Goal: Task Accomplishment & Management: Manage account settings

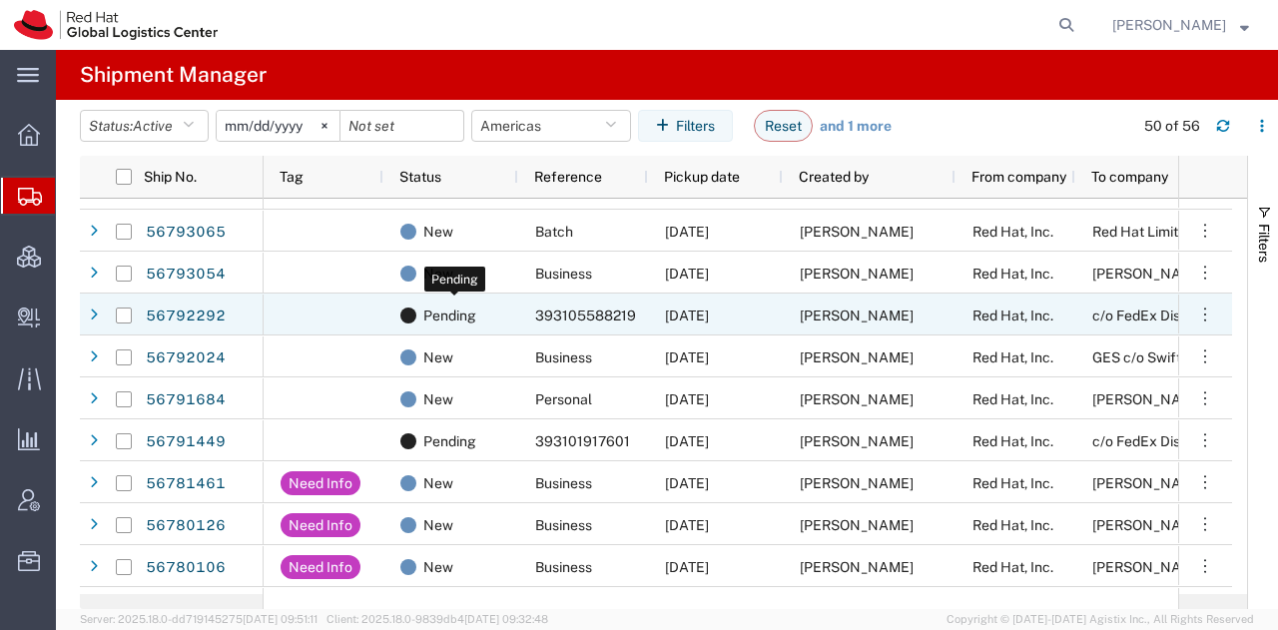
scroll to position [1170, 0]
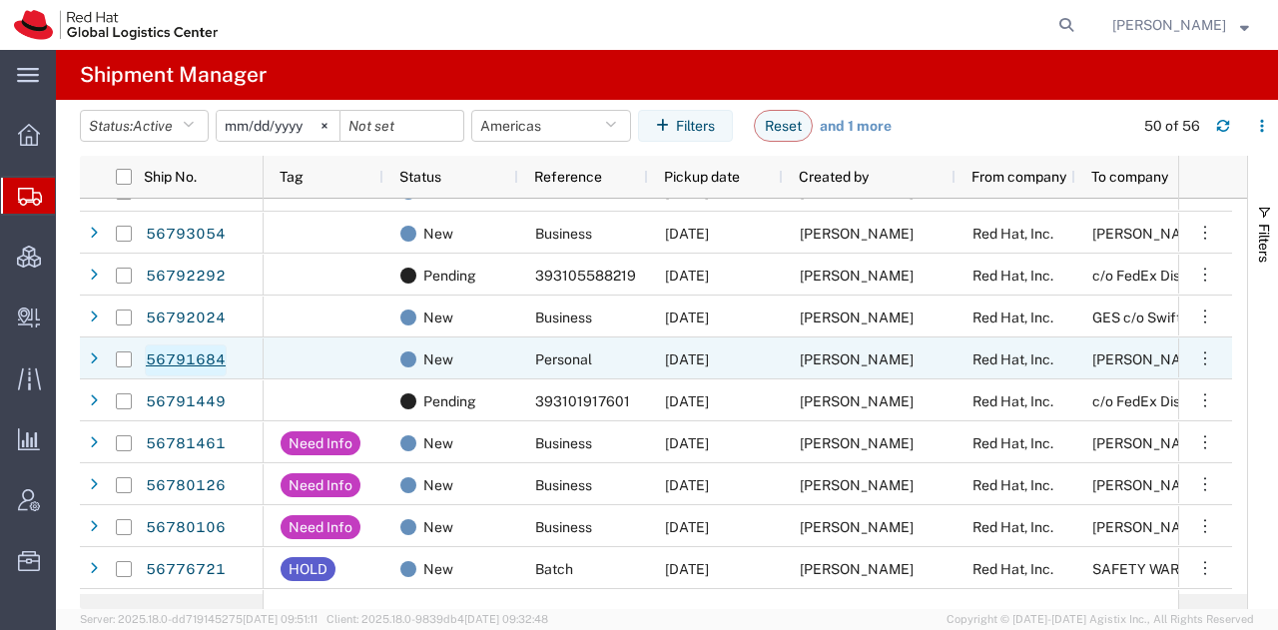
click at [174, 356] on link "56791684" at bounding box center [186, 361] width 82 height 32
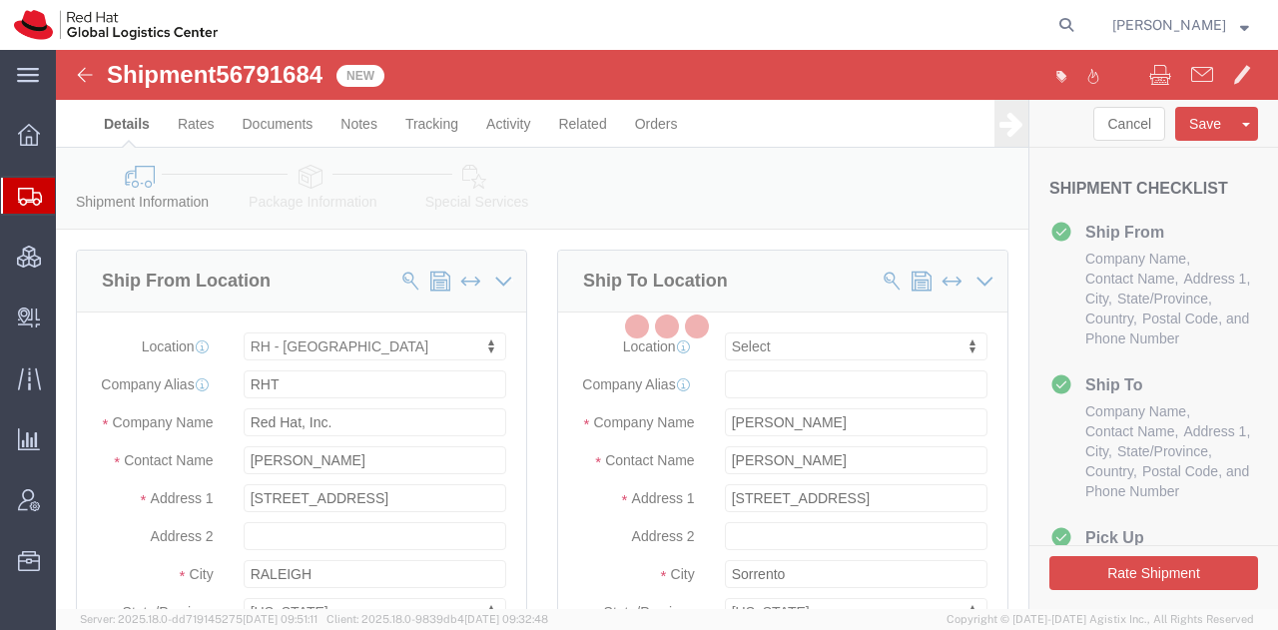
select select "38014"
select select
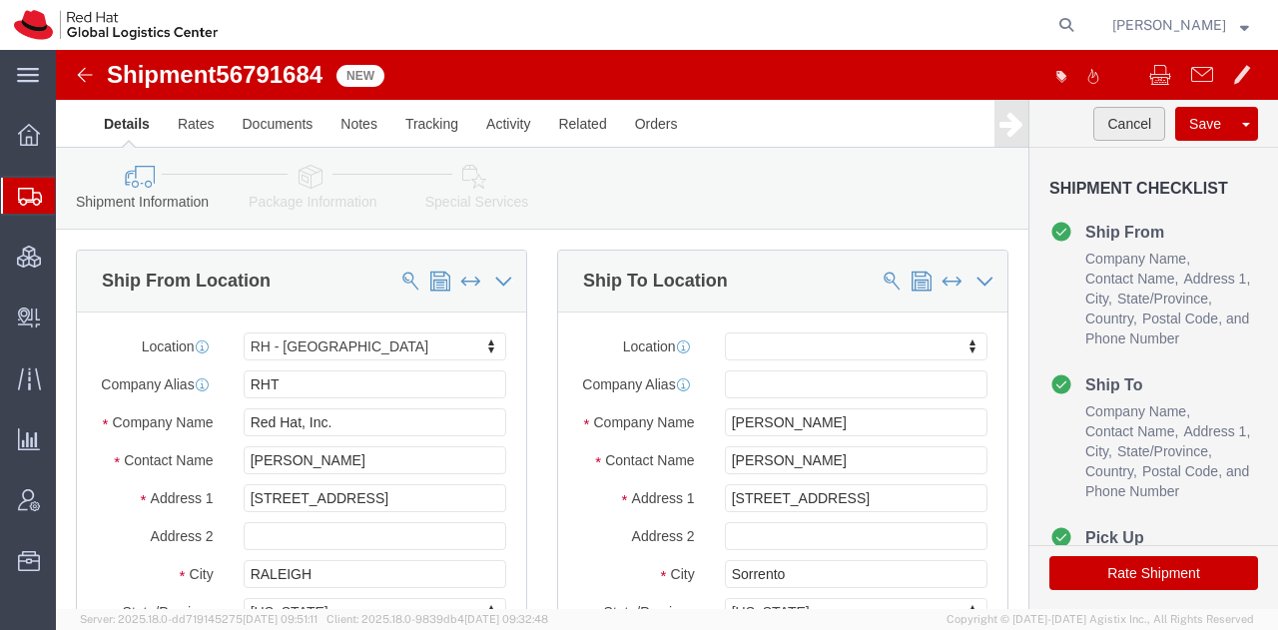
click button "Cancel"
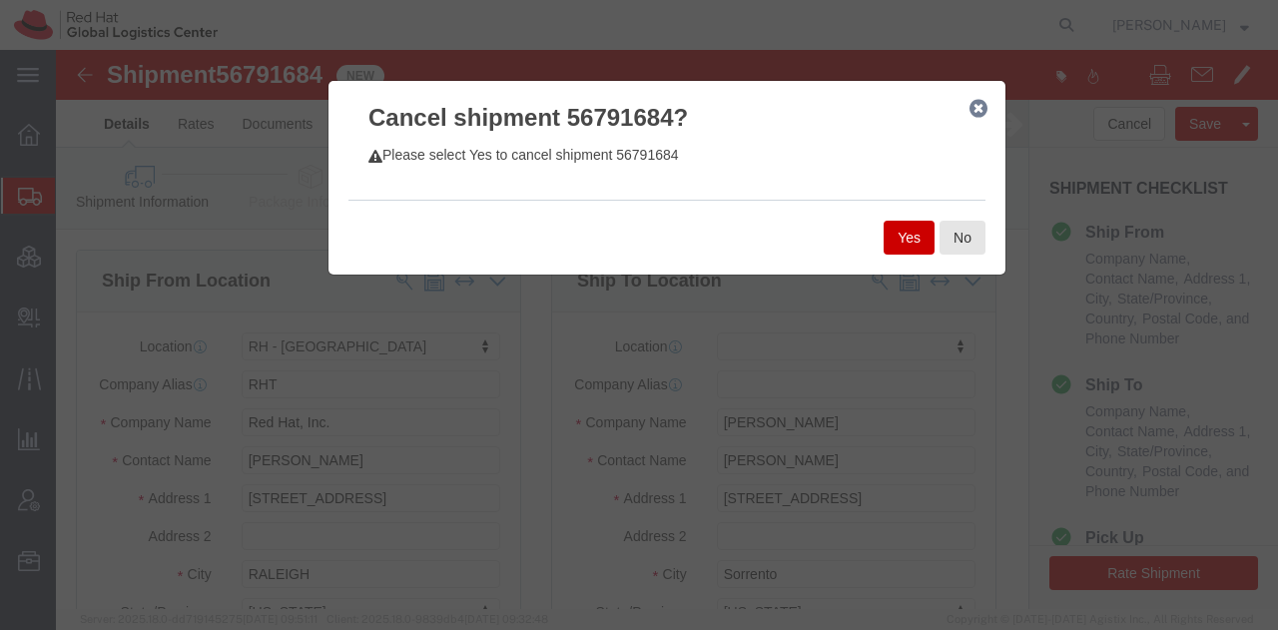
click button "Yes"
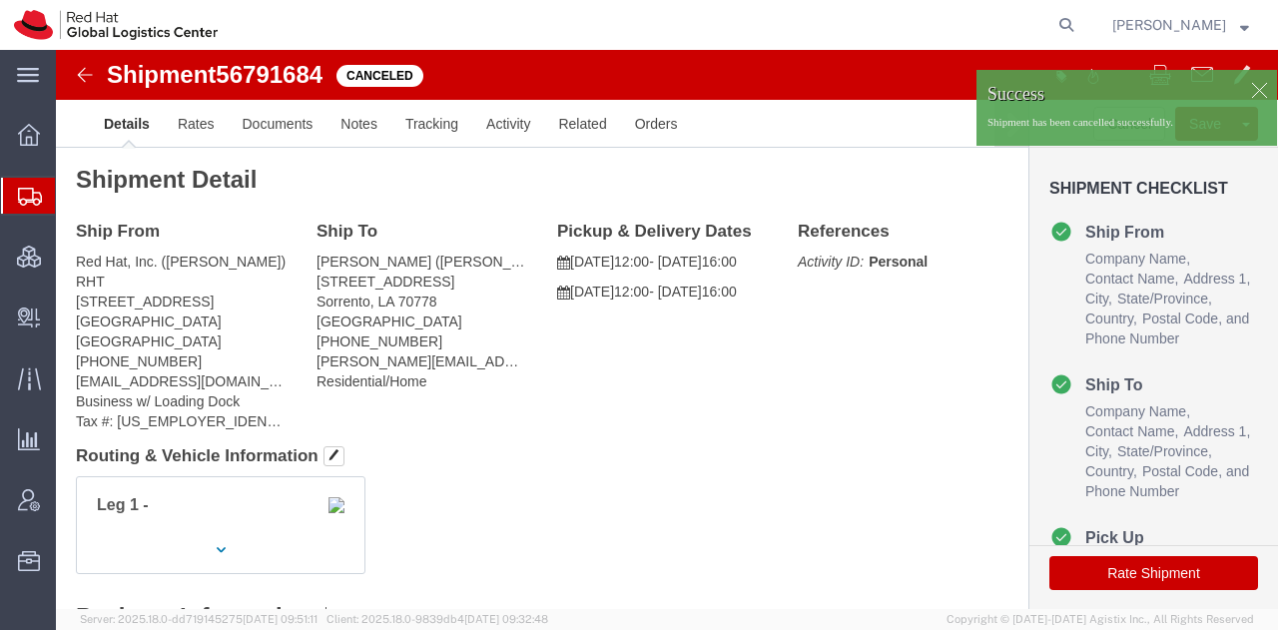
click at [0, 0] on span "Shipment Manager" at bounding box center [0, 0] width 0 height 0
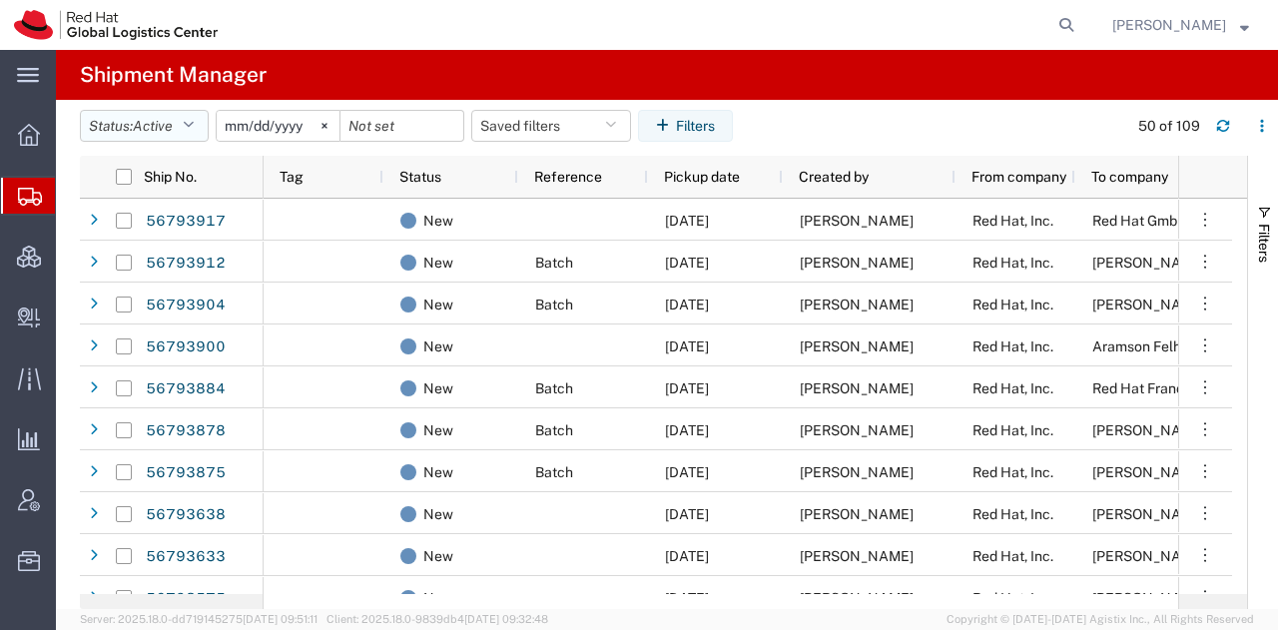
click at [204, 114] on button "Status: Active" at bounding box center [144, 126] width 129 height 32
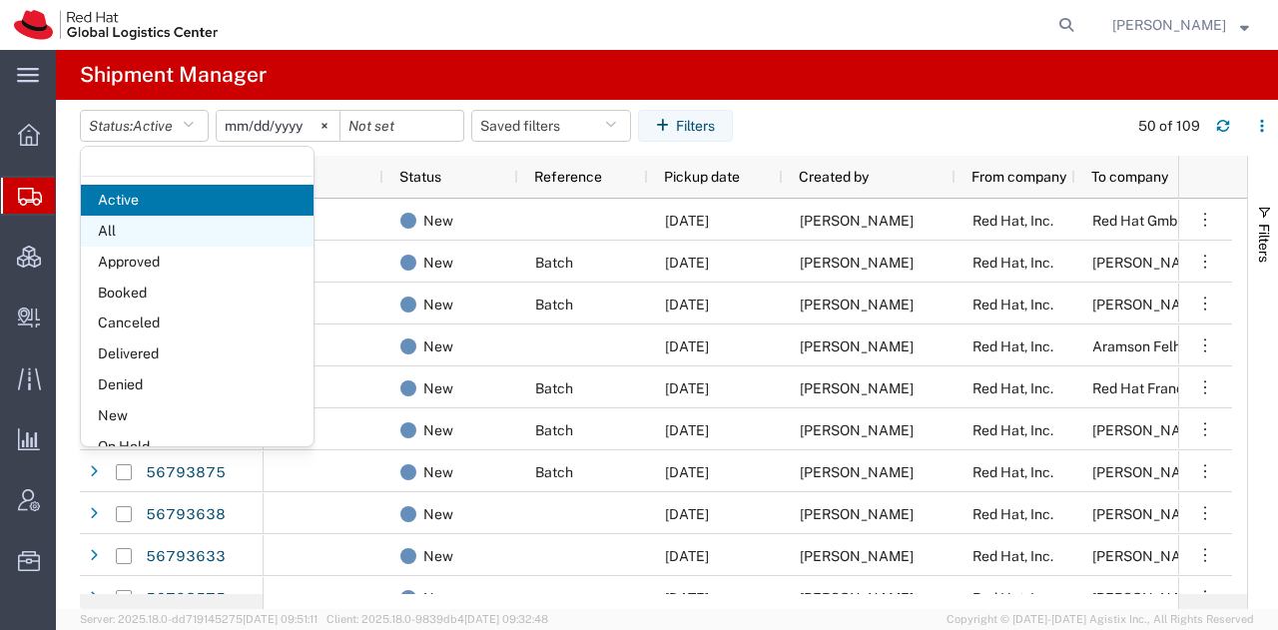
click at [139, 231] on span "All" at bounding box center [197, 231] width 233 height 31
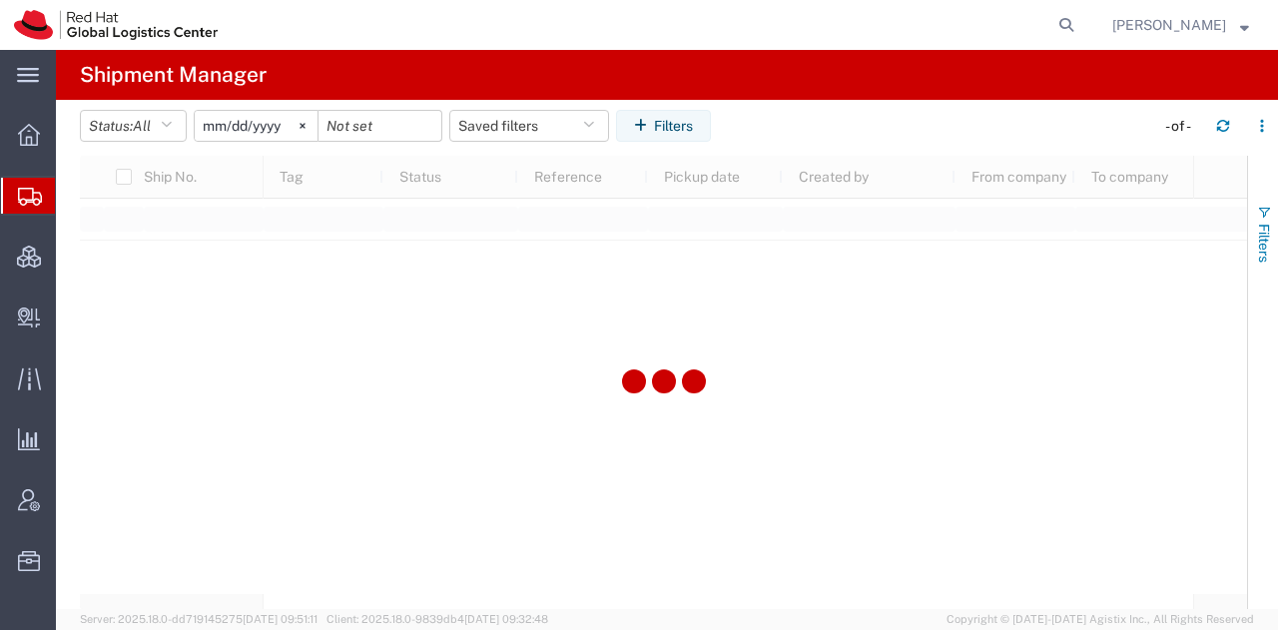
click at [1273, 215] on button "Filters" at bounding box center [1263, 234] width 30 height 108
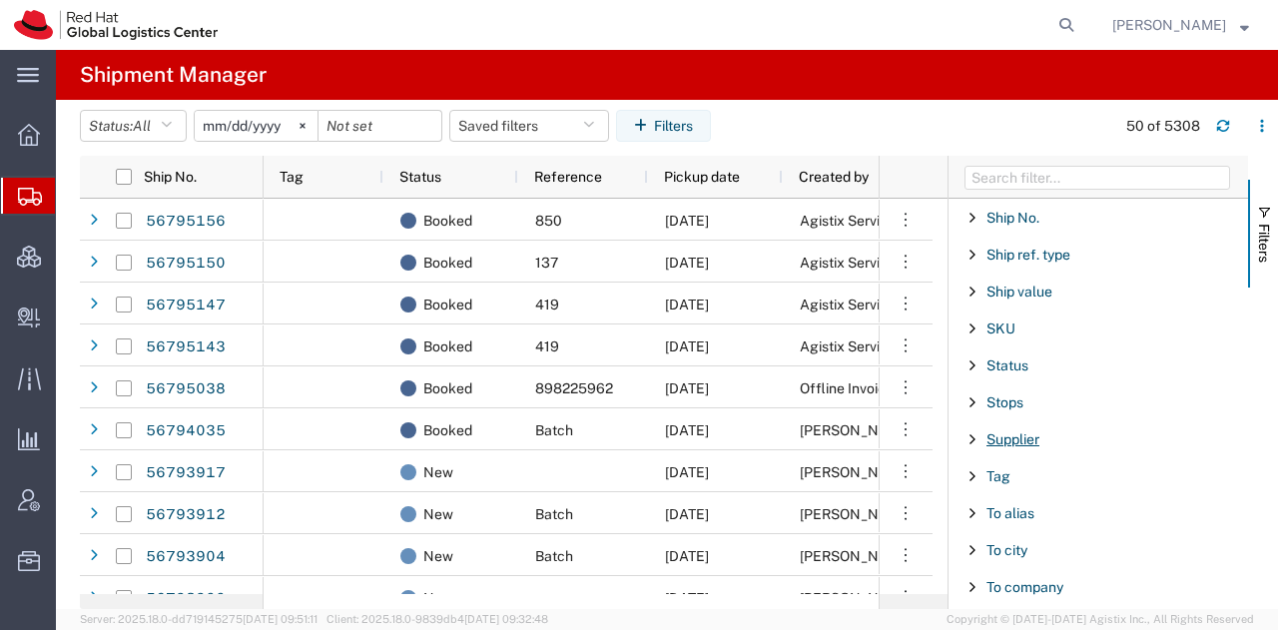
scroll to position [1698, 0]
click at [1027, 212] on span "Ship No." at bounding box center [1013, 220] width 53 height 16
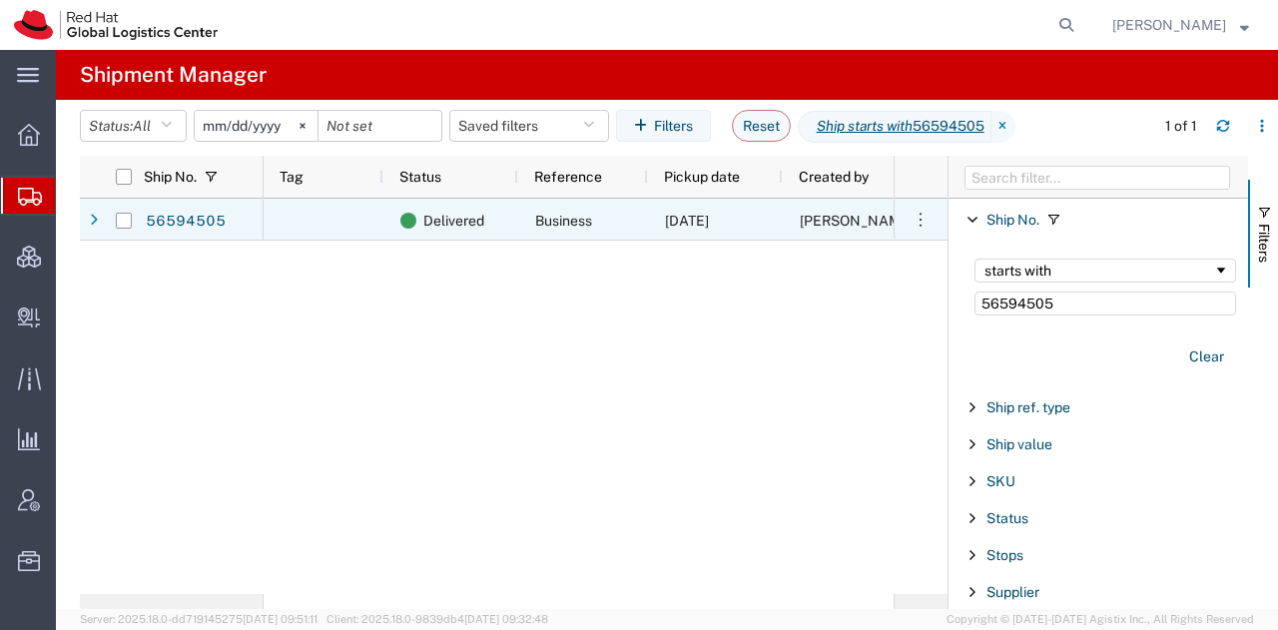
type input "56594505"
click at [547, 227] on span "Business" at bounding box center [563, 221] width 57 height 16
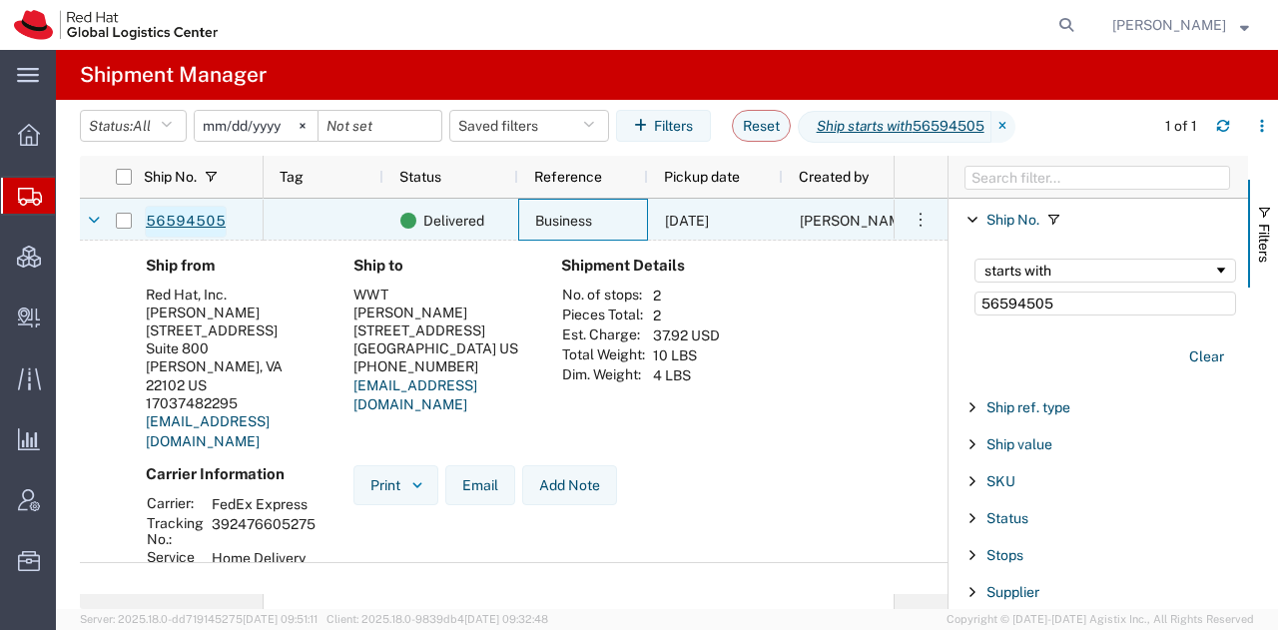
click at [164, 219] on link "56594505" at bounding box center [186, 222] width 82 height 32
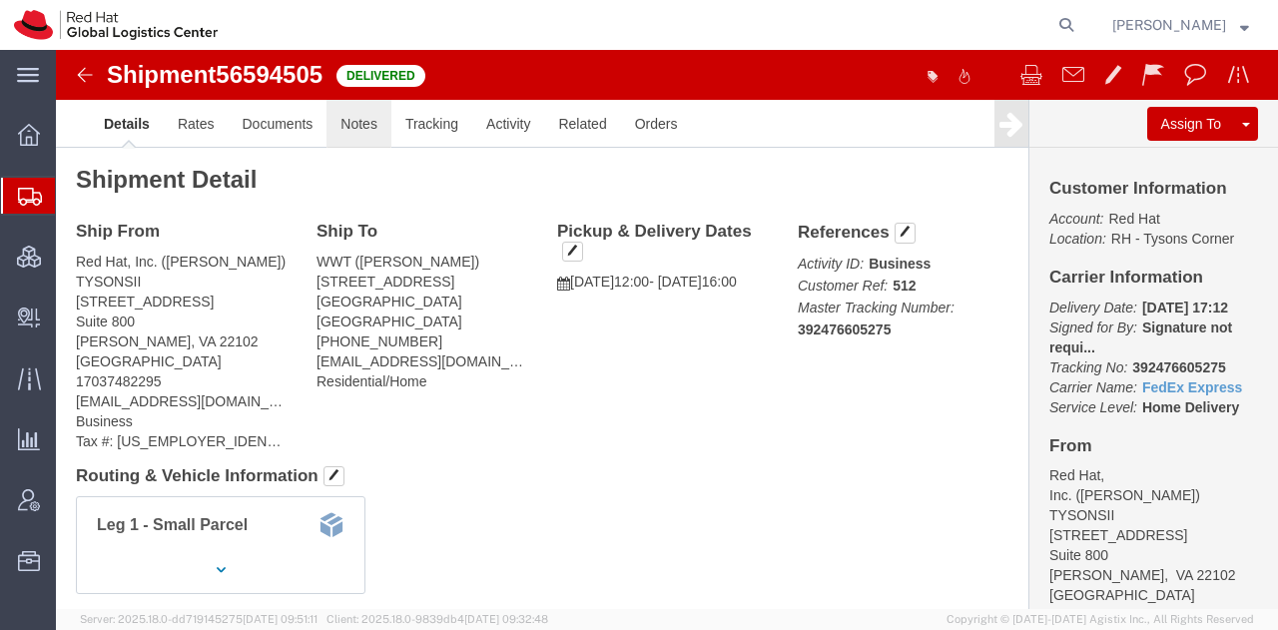
click link "Notes"
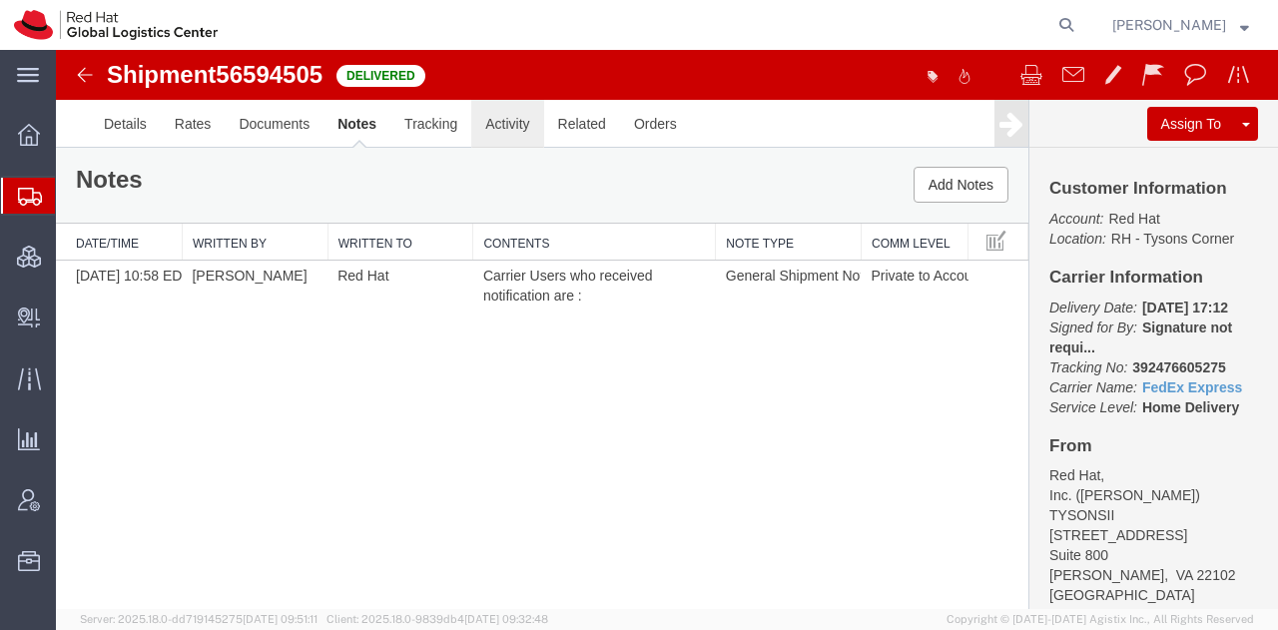
click at [508, 122] on link "Activity" at bounding box center [507, 124] width 72 height 48
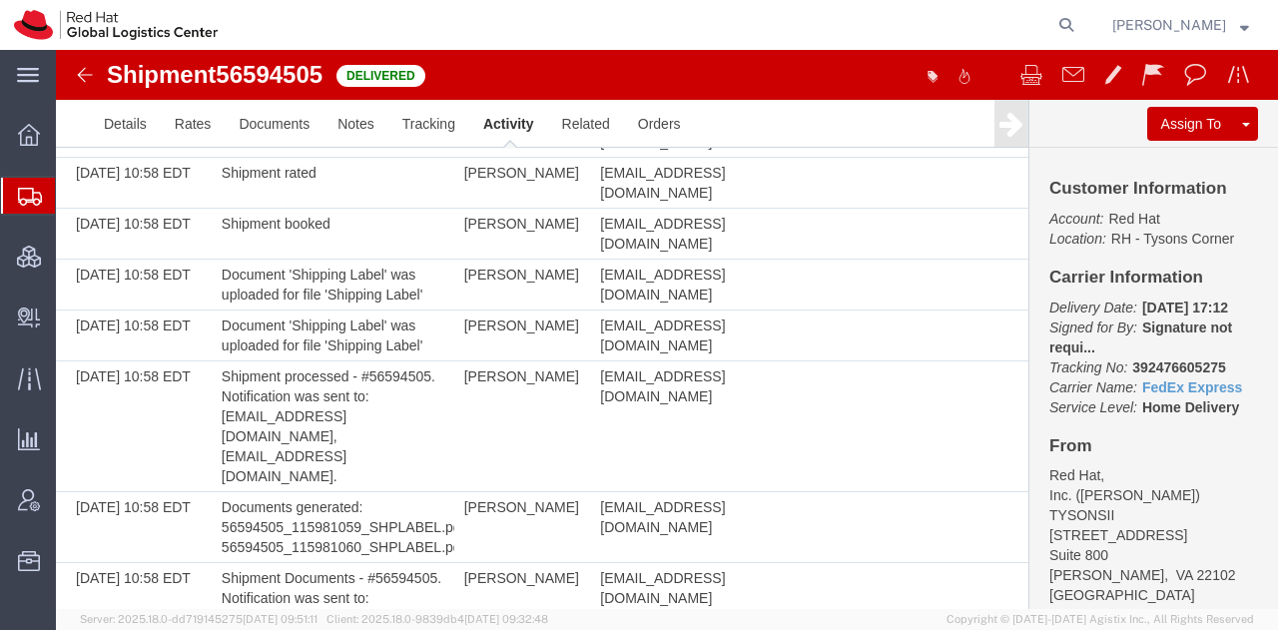
scroll to position [943, 0]
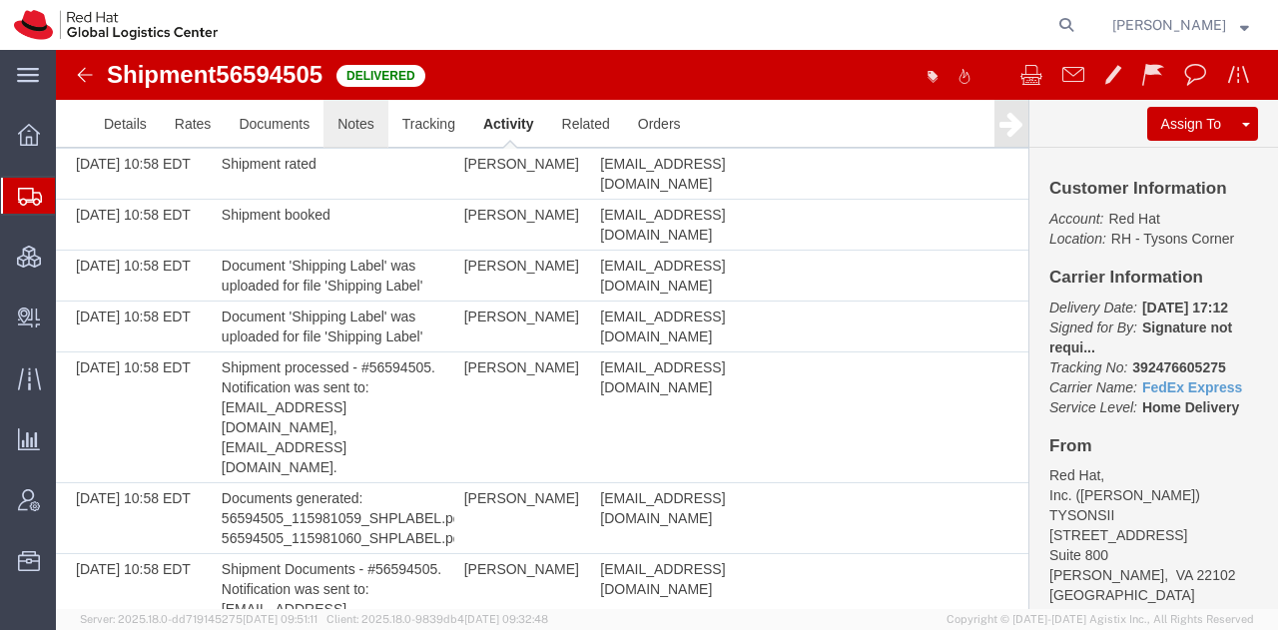
click at [364, 123] on link "Notes" at bounding box center [356, 124] width 65 height 48
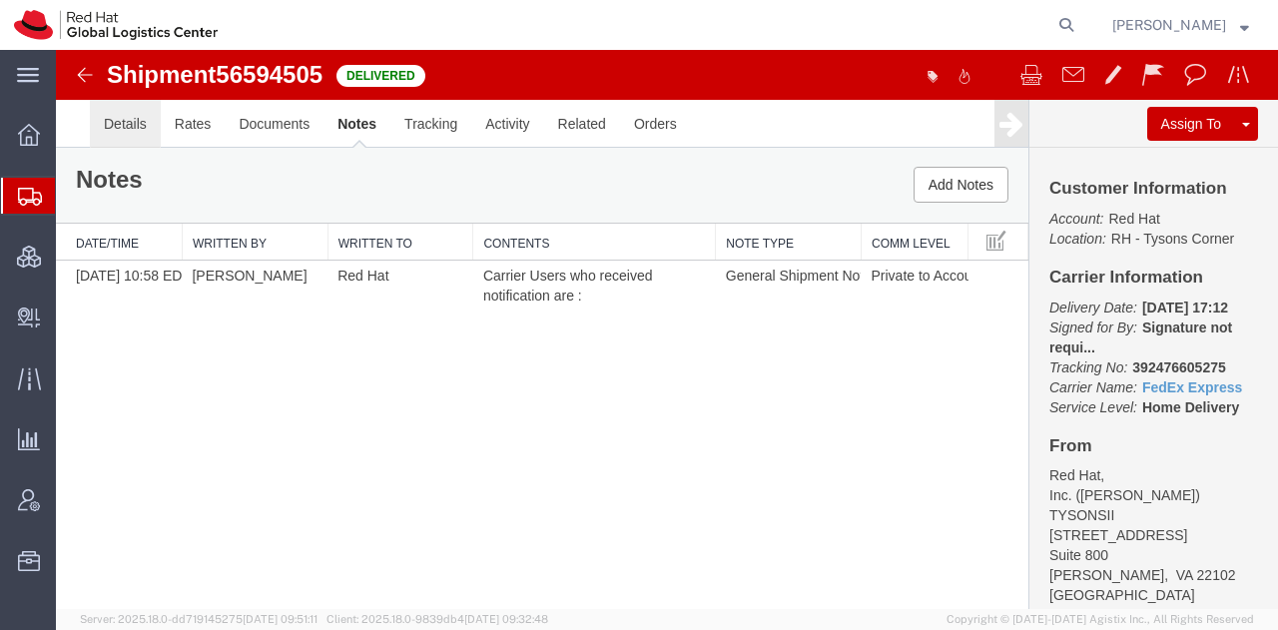
click at [129, 121] on link "Details" at bounding box center [125, 124] width 71 height 48
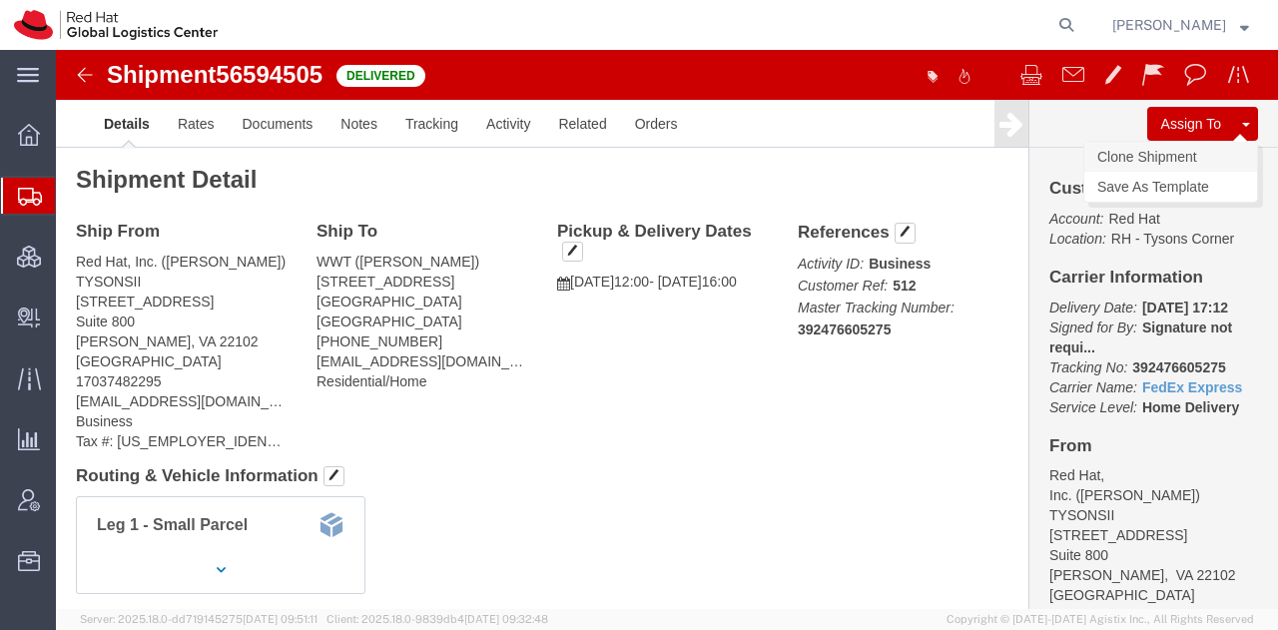
click link "Clone Shipment"
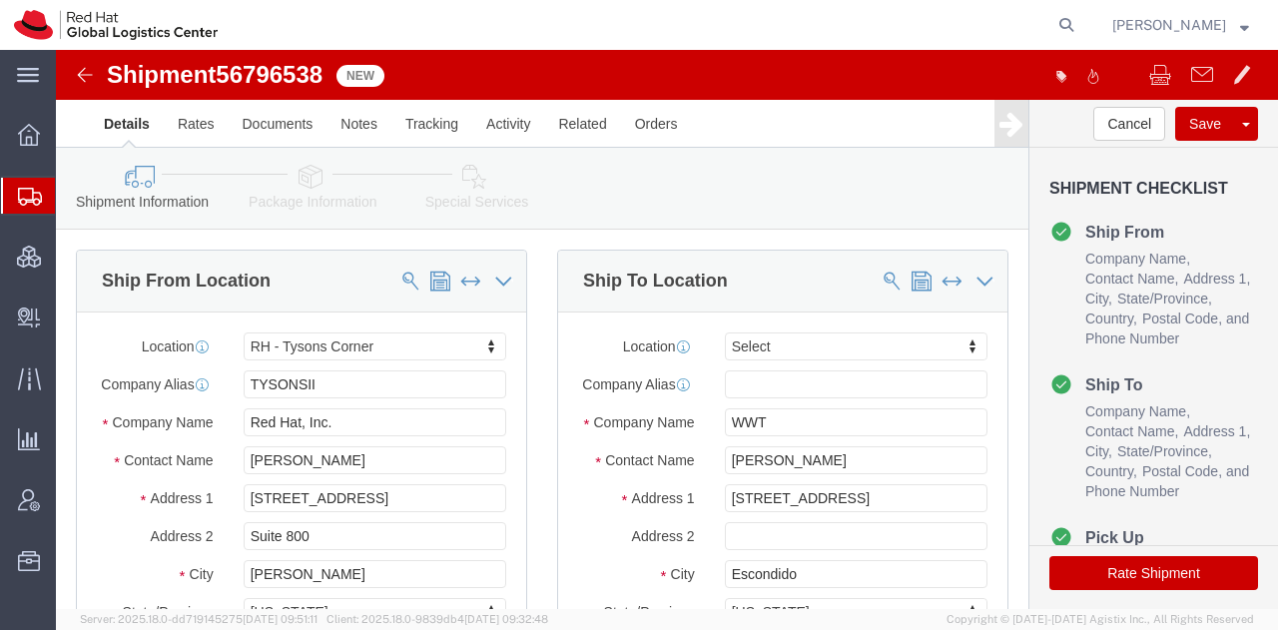
select select "38038"
select select
click span
type input "WWT"
type input "[PERSON_NAME]"
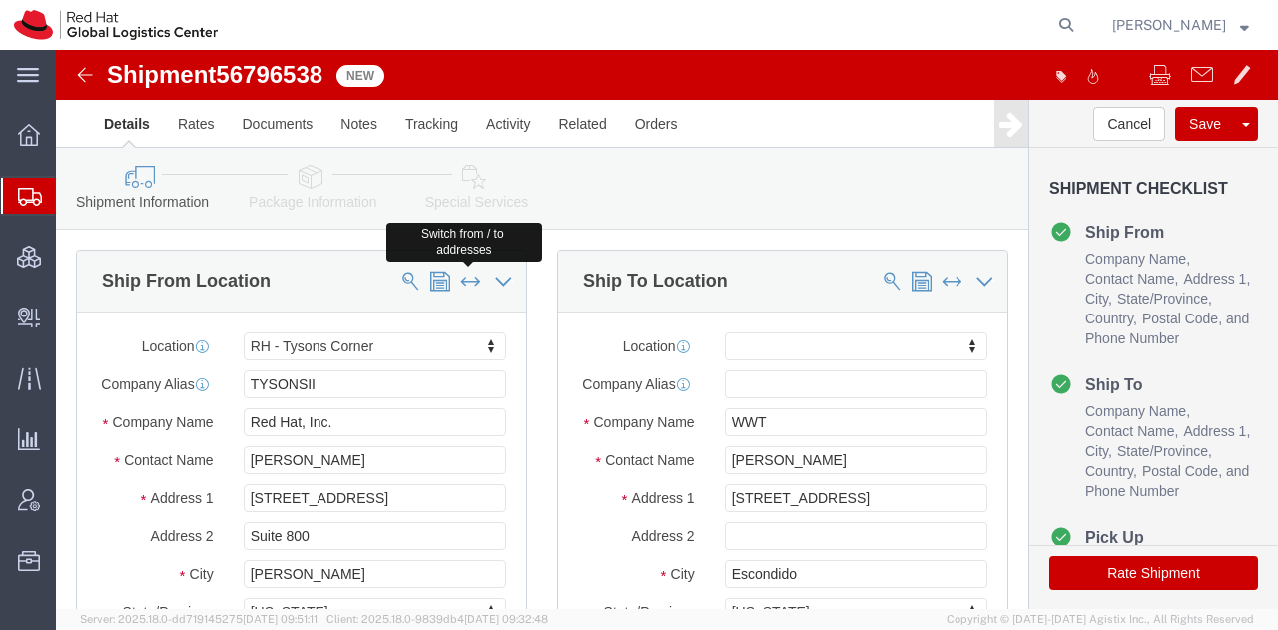
type input "[STREET_ADDRESS]"
type input "Escondido"
select select "CA"
type input "92029"
type input "[PHONE_NUMBER]"
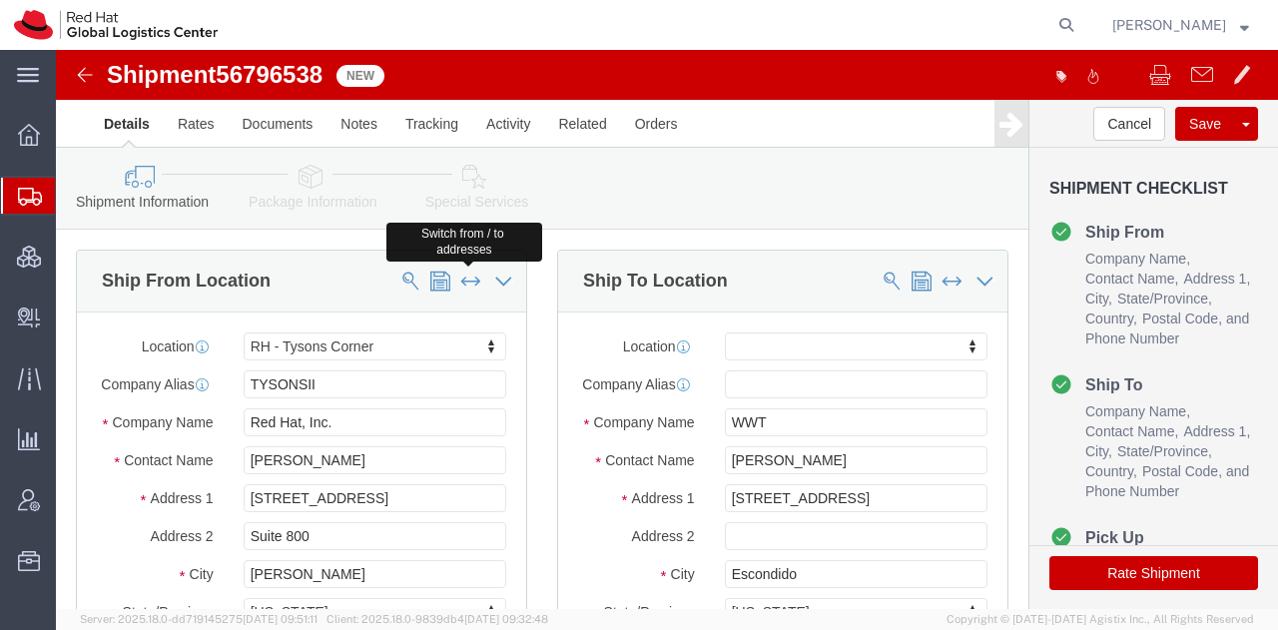
type input "[EMAIL_ADDRESS][DOMAIN_NAME]"
select select "38038"
type input "TYSONSII"
type input "Red Hat, Inc."
type input "[PERSON_NAME]"
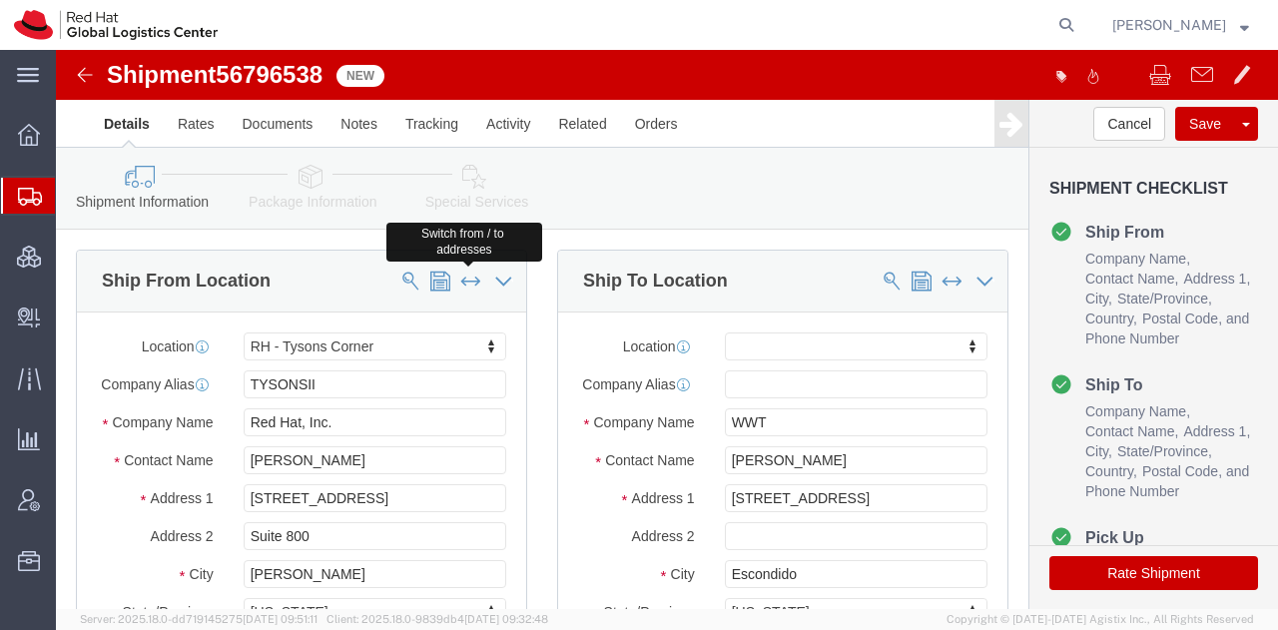
type input "[STREET_ADDRESS]"
type input "Suite 800"
type input "[PERSON_NAME]"
select select "VA"
type input "22102"
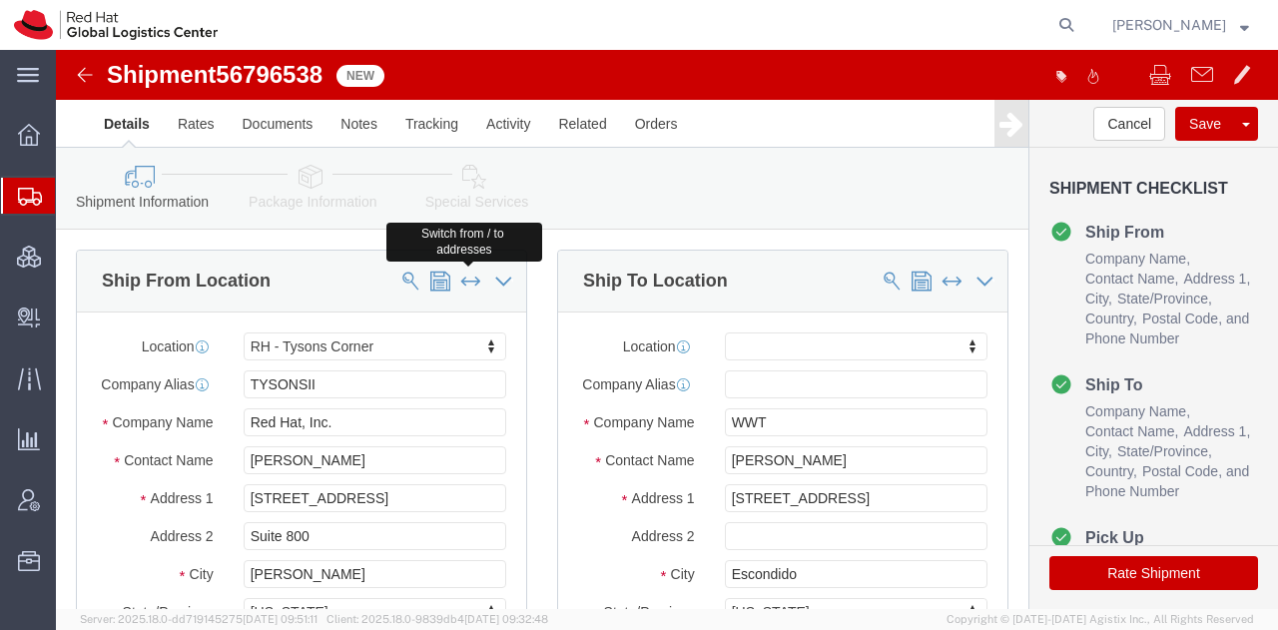
type input "17037482295"
type input "[EMAIL_ADDRESS][DOMAIN_NAME]"
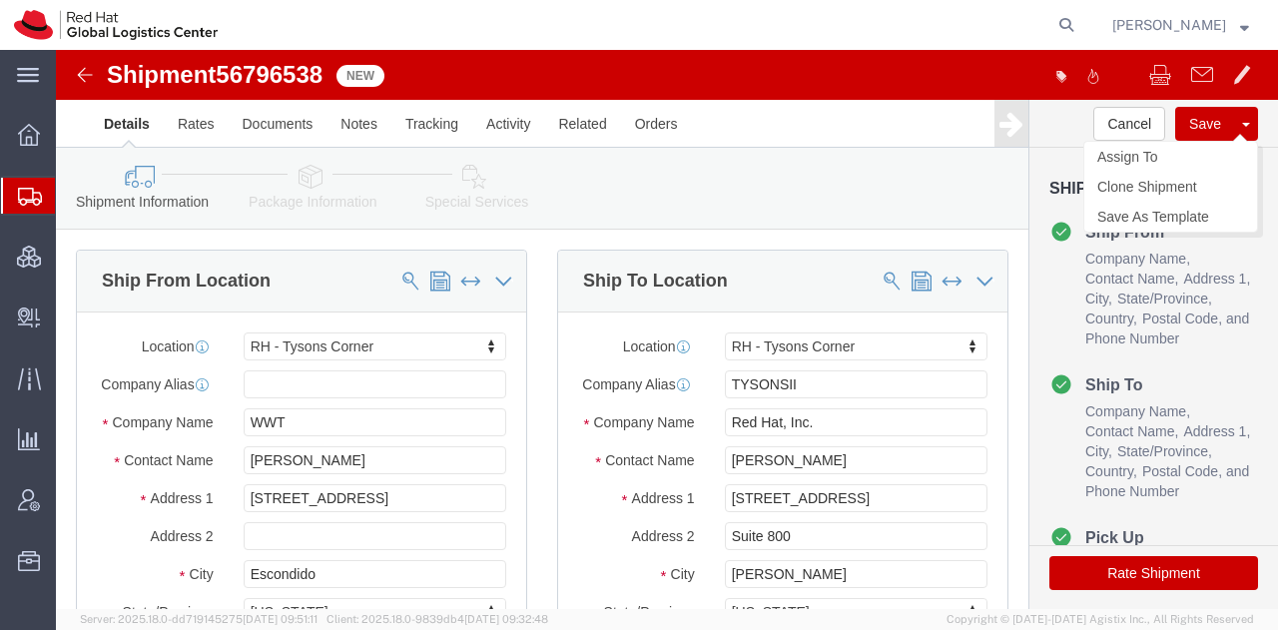
click button "Save"
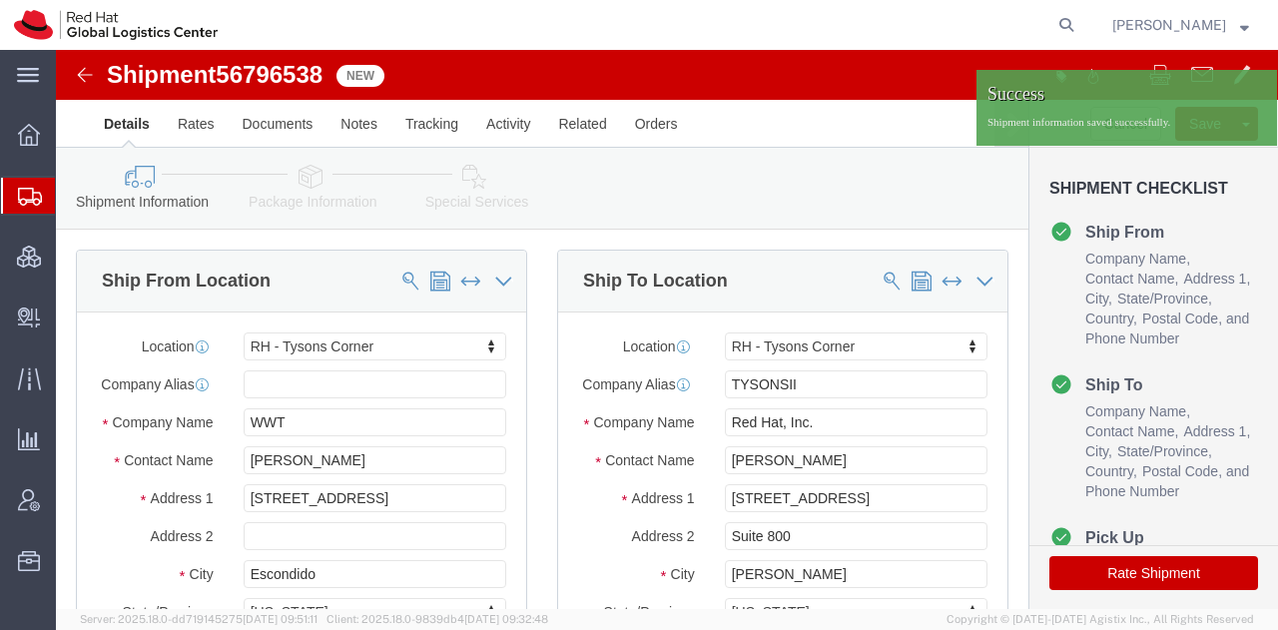
click at [1232, 17] on span "[PERSON_NAME]" at bounding box center [1181, 25] width 137 height 22
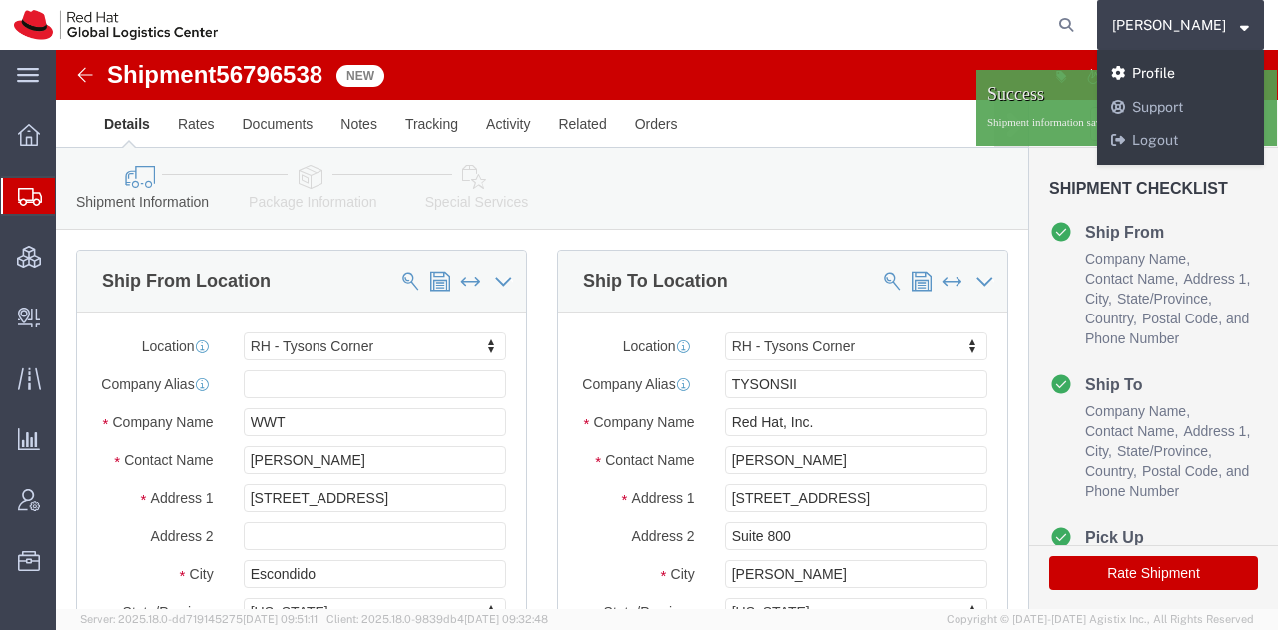
click at [1186, 76] on link "Profile" at bounding box center [1181, 74] width 167 height 34
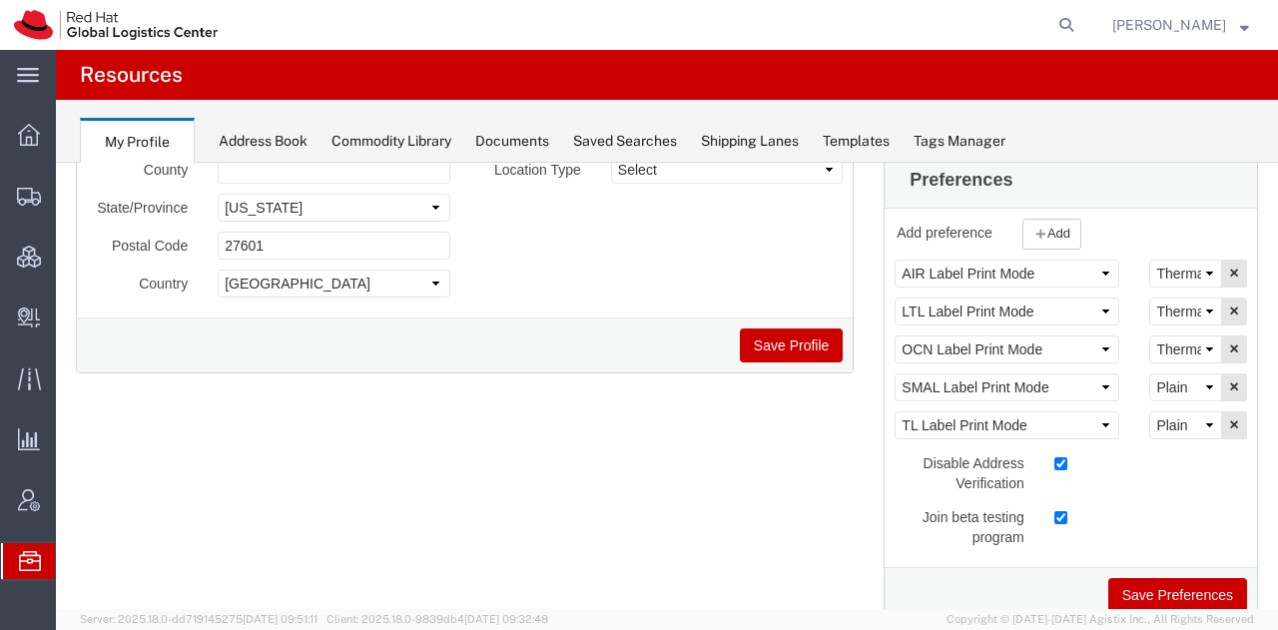
scroll to position [326, 0]
click at [0, 0] on span "Shipment Manager" at bounding box center [0, 0] width 0 height 0
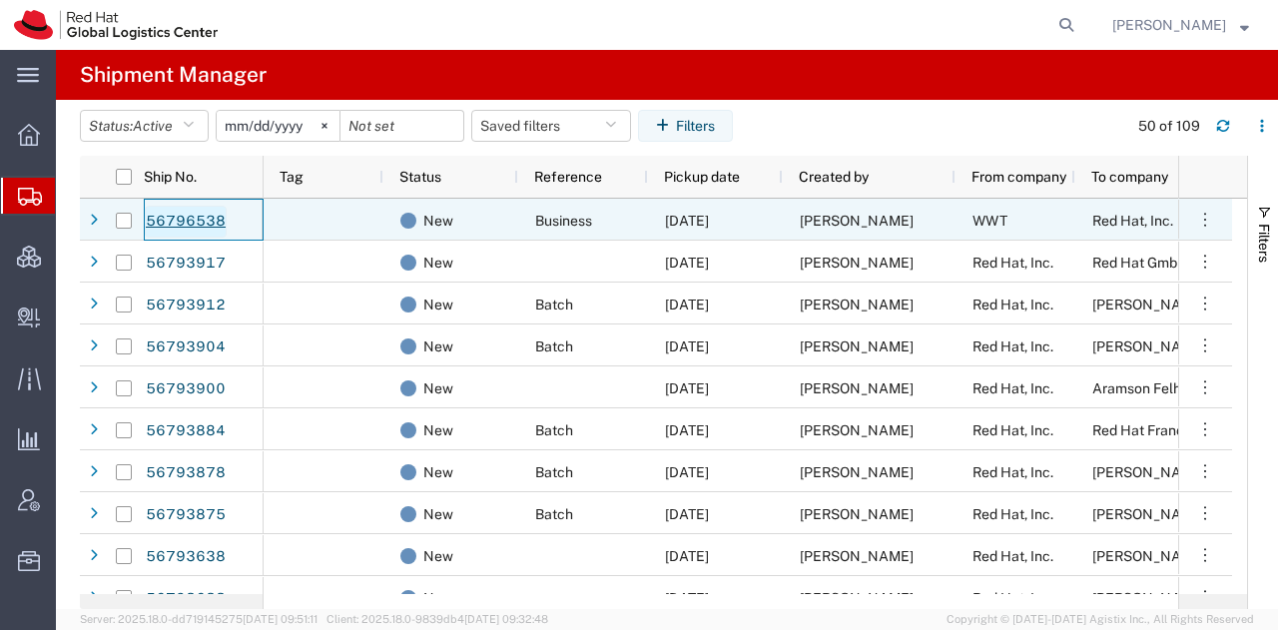
click at [178, 221] on link "56796538" at bounding box center [186, 222] width 82 height 32
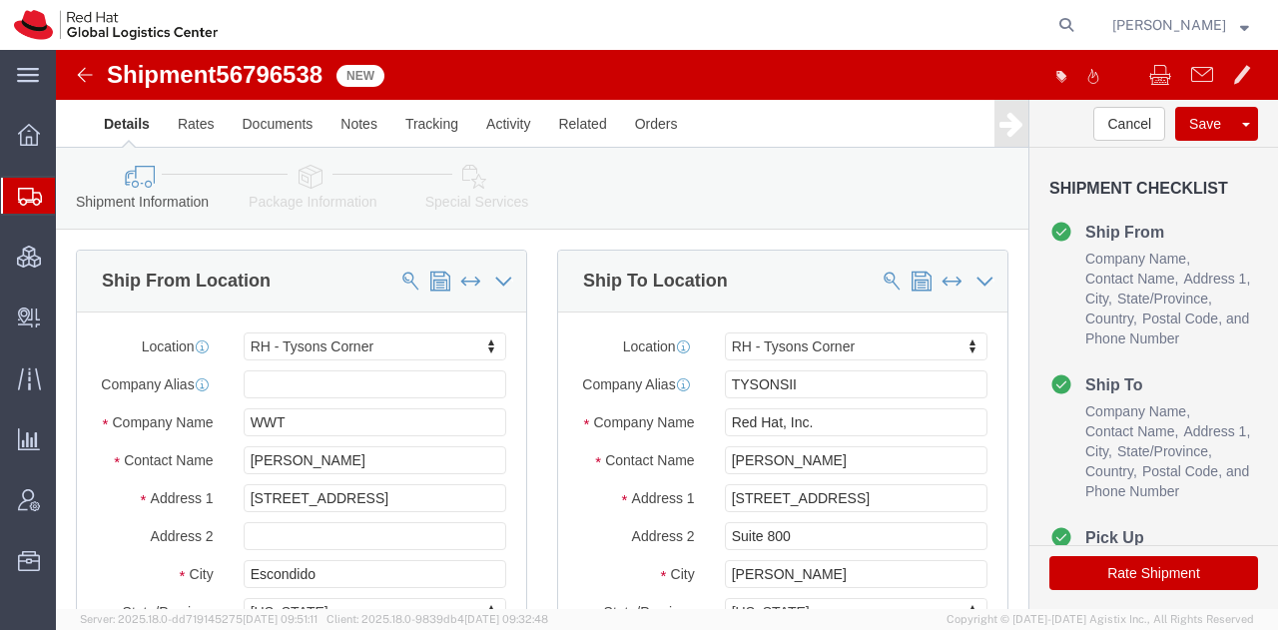
select select "38038"
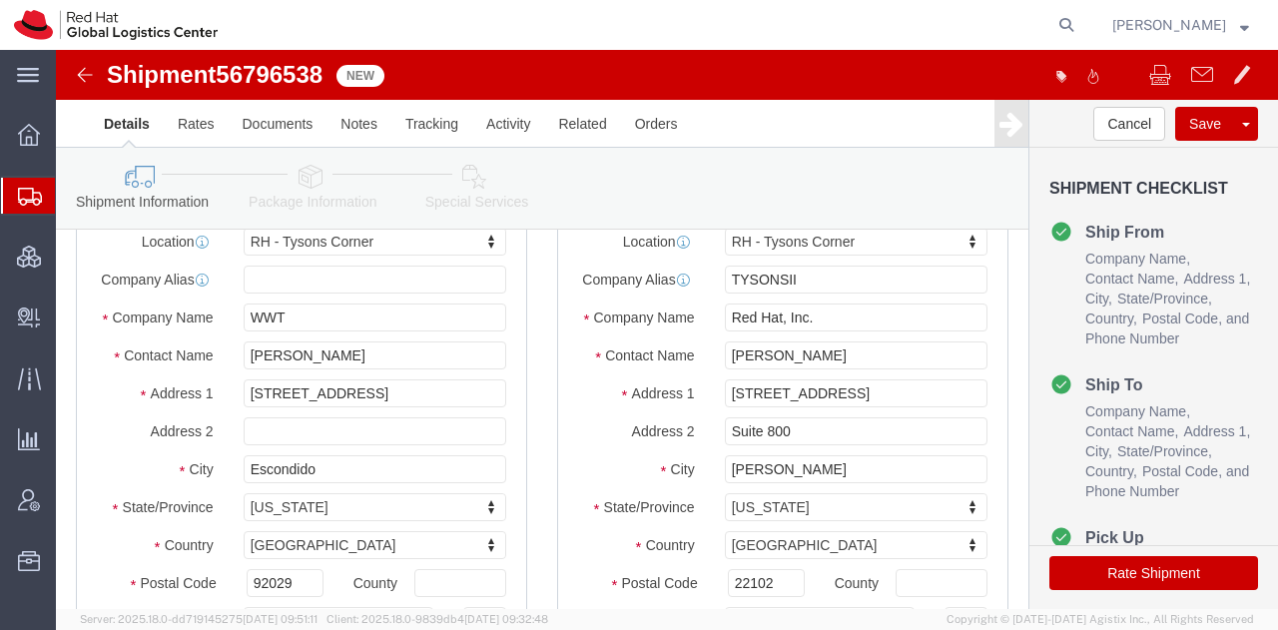
scroll to position [118, 0]
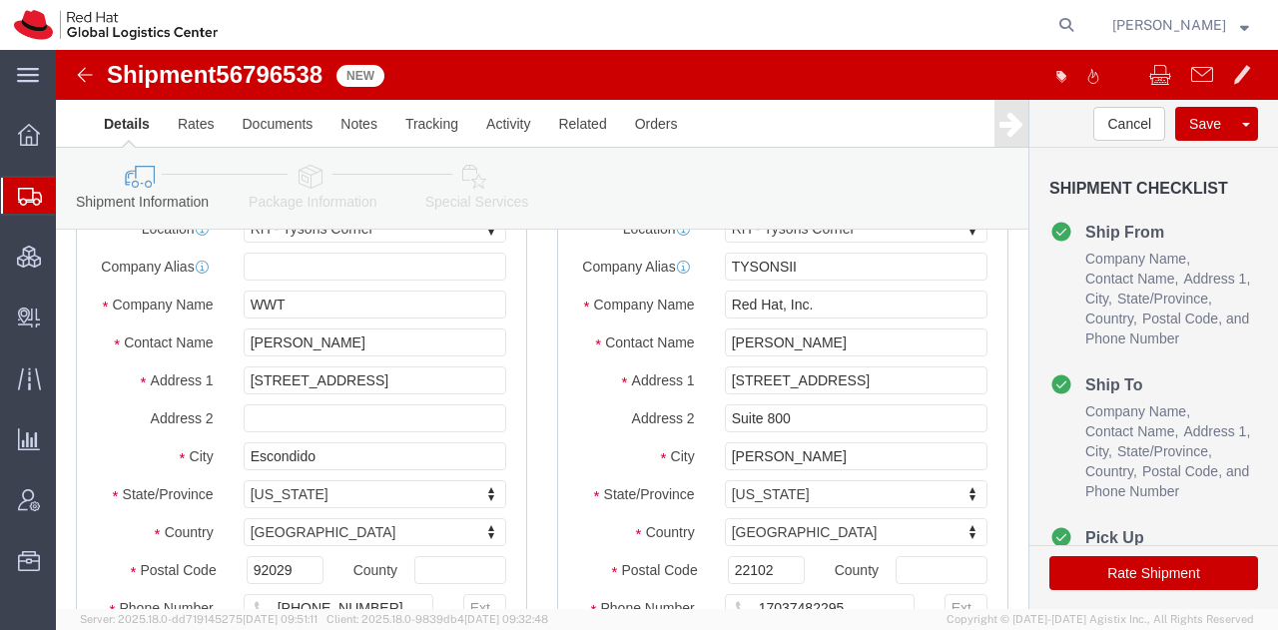
click link "Package Information"
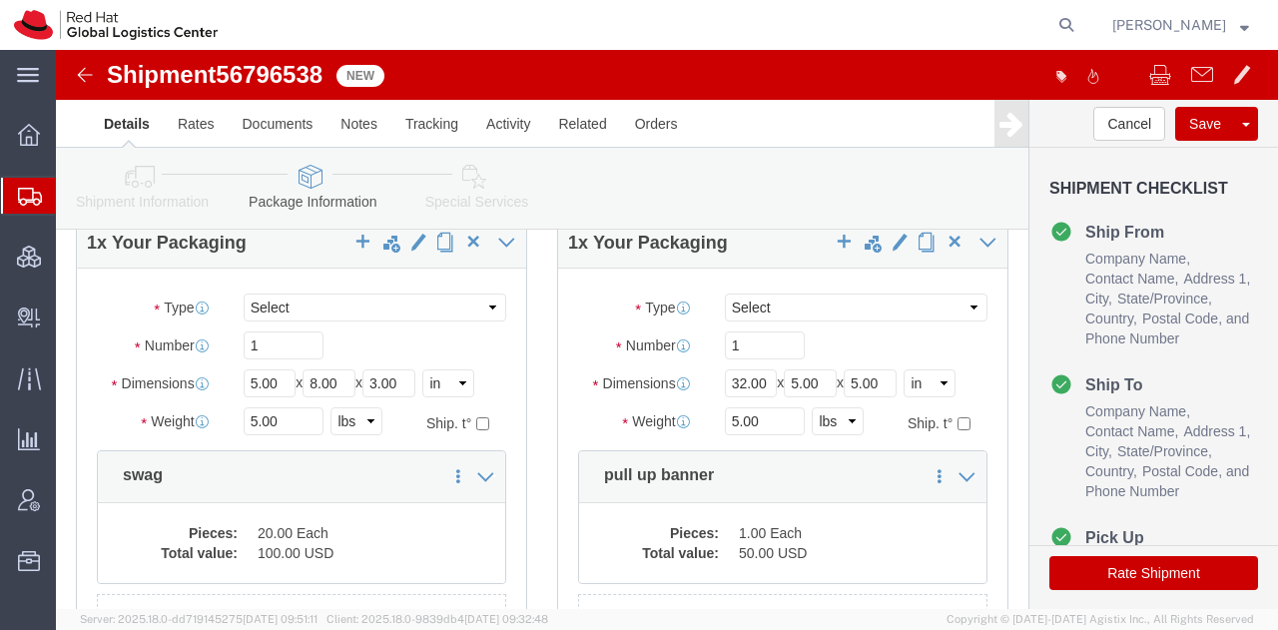
scroll to position [125, 0]
click span "button"
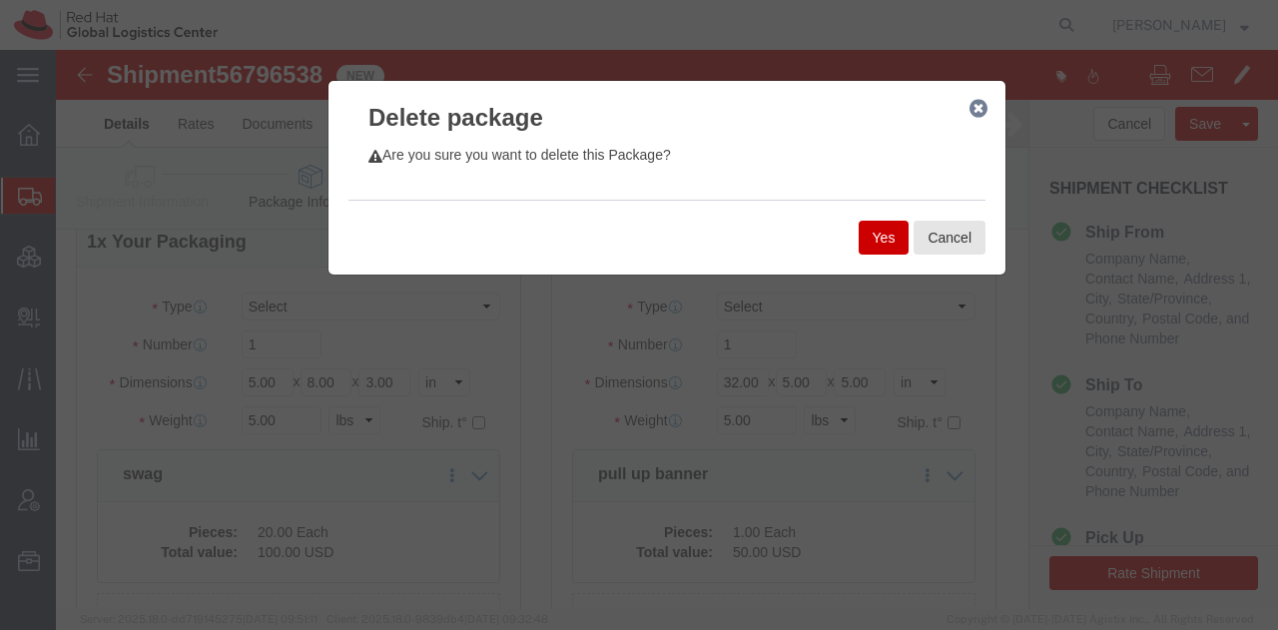
click button "Yes"
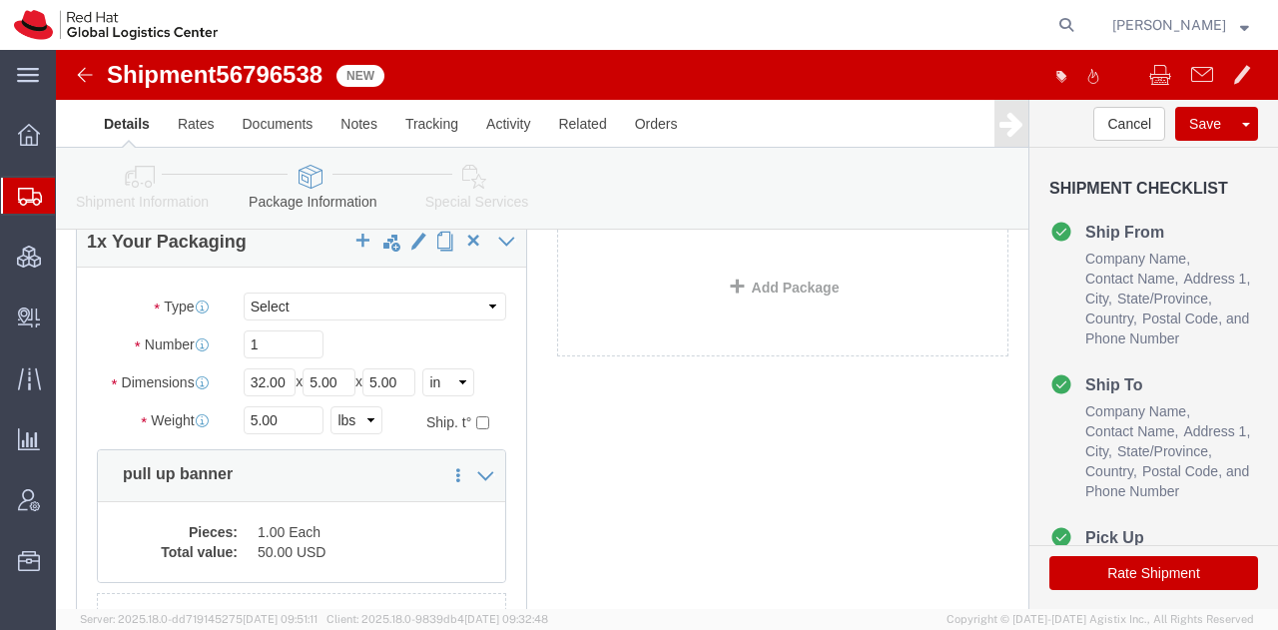
click icon
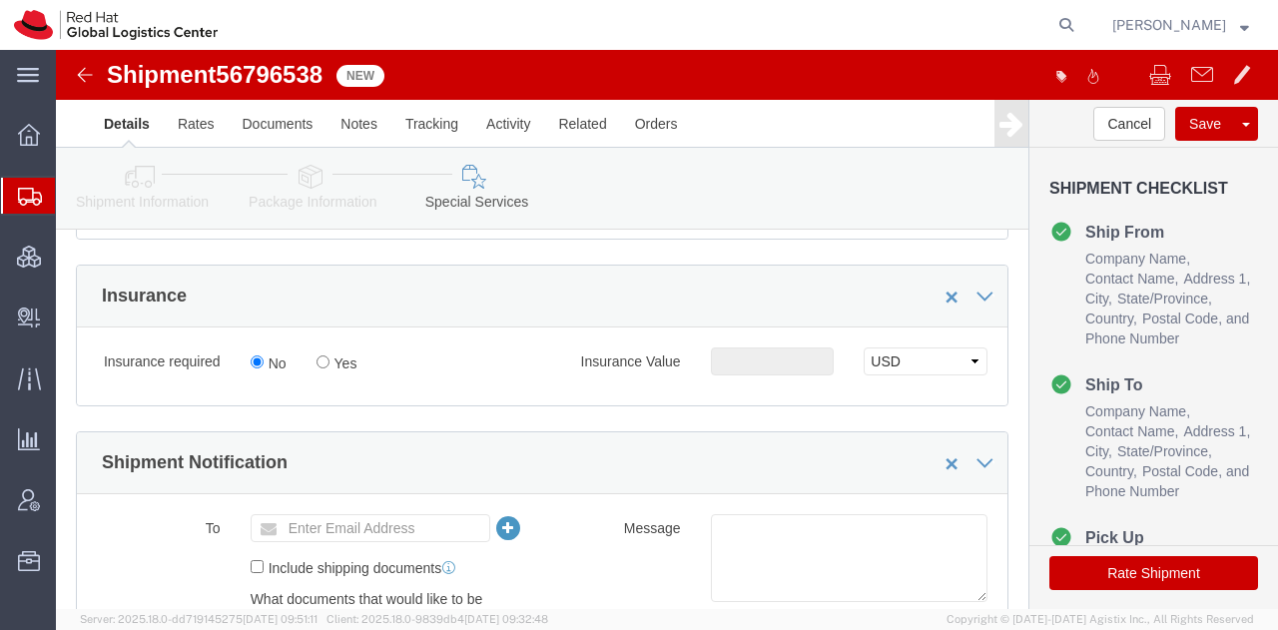
scroll to position [1201, 0]
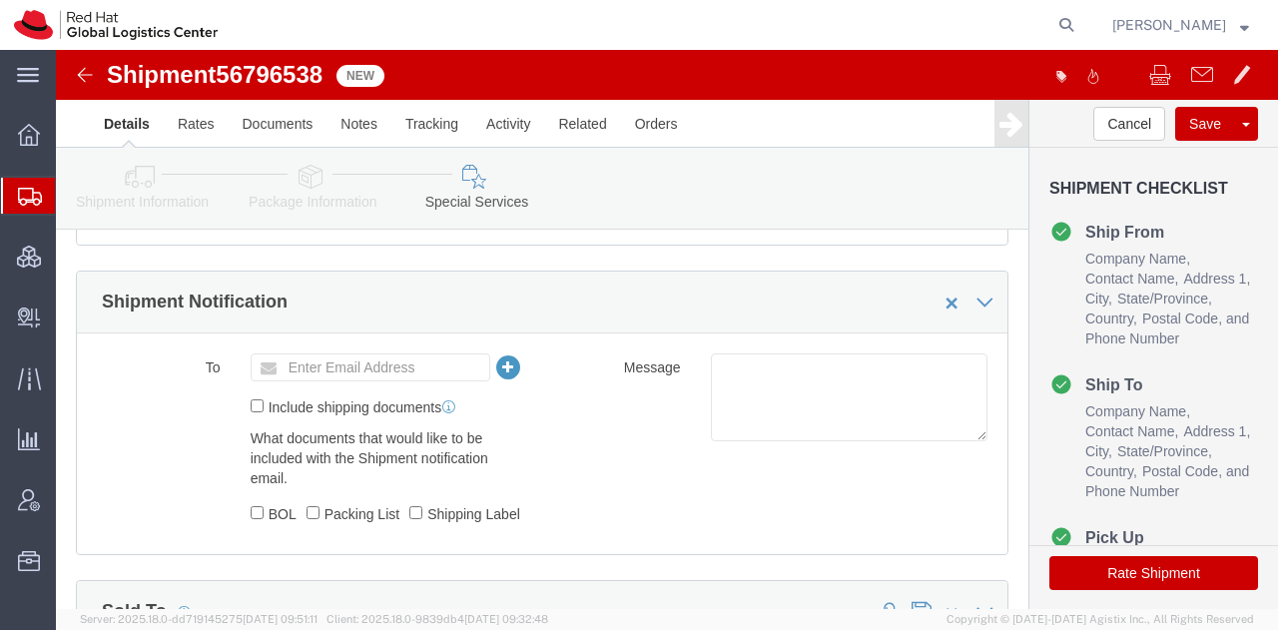
click button "Rate Shipment"
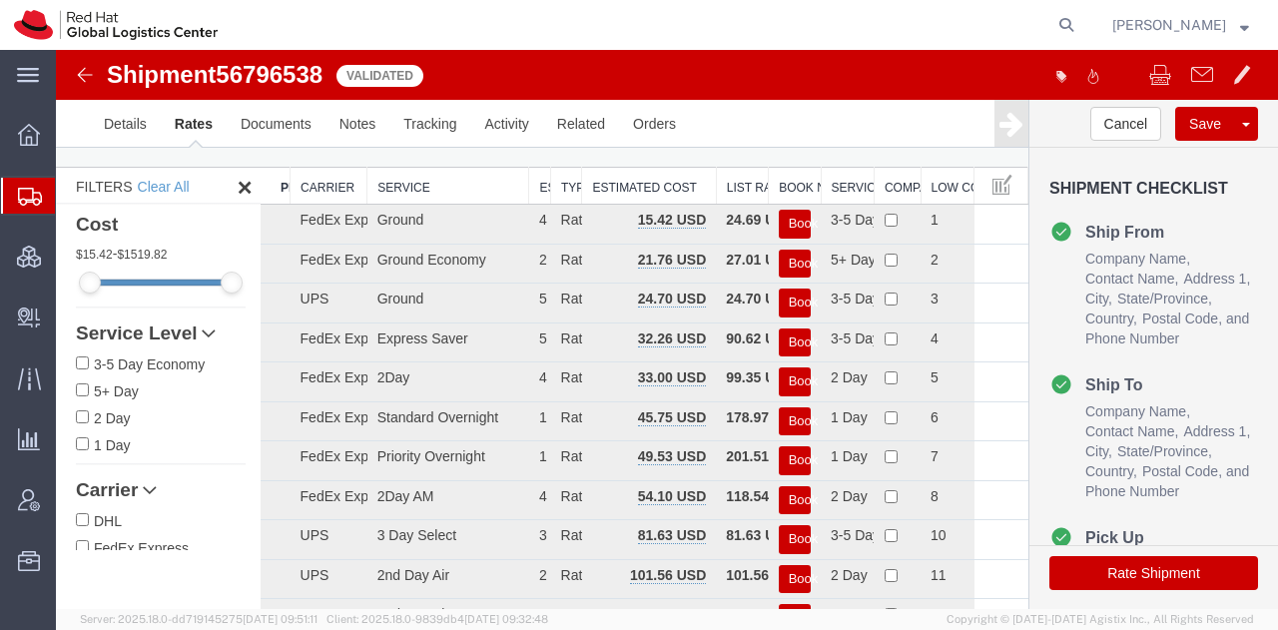
scroll to position [0, 0]
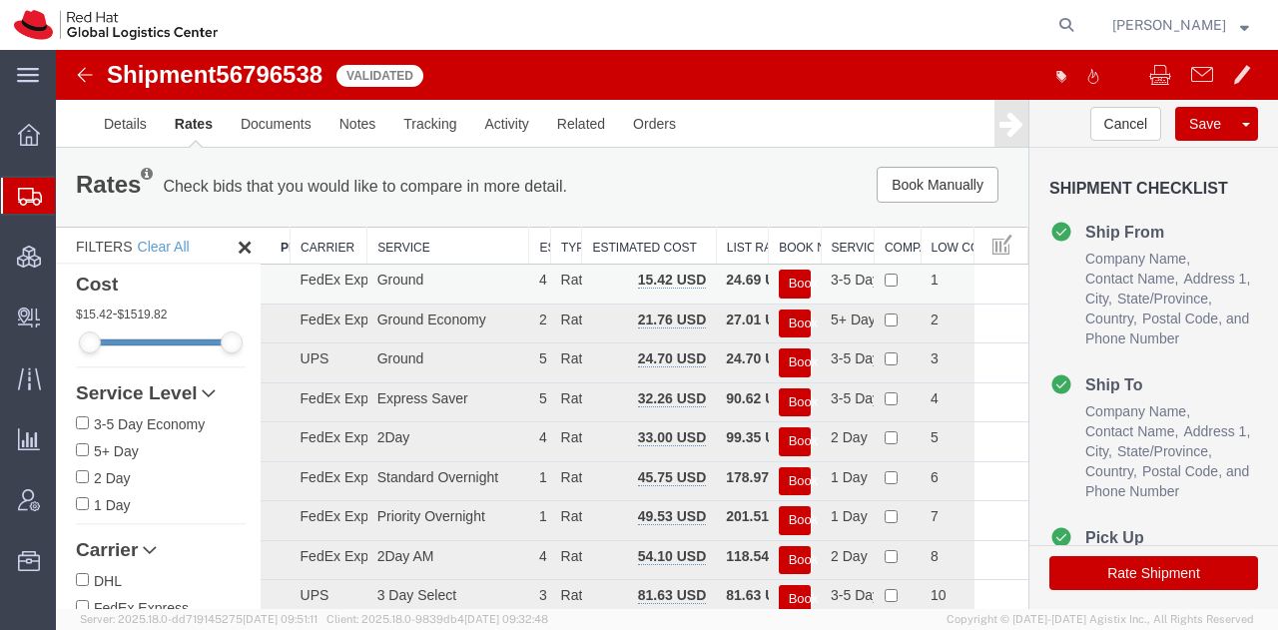
click at [785, 285] on button "Book" at bounding box center [795, 284] width 32 height 29
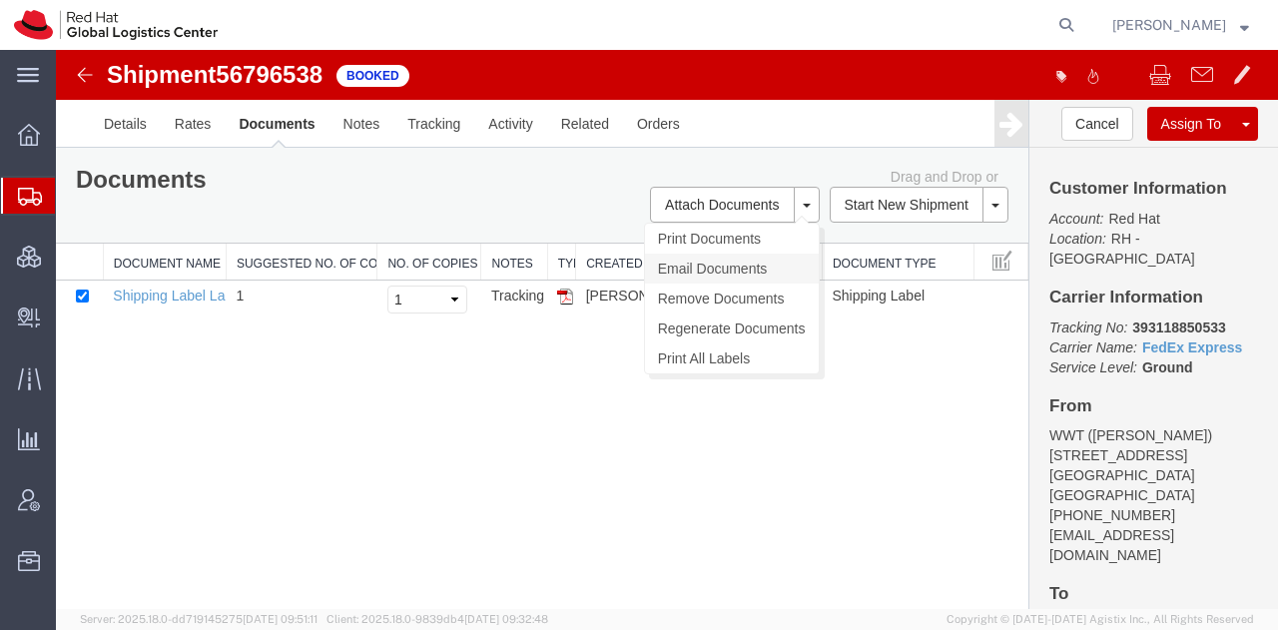
click at [723, 259] on link "Email Documents" at bounding box center [732, 269] width 174 height 30
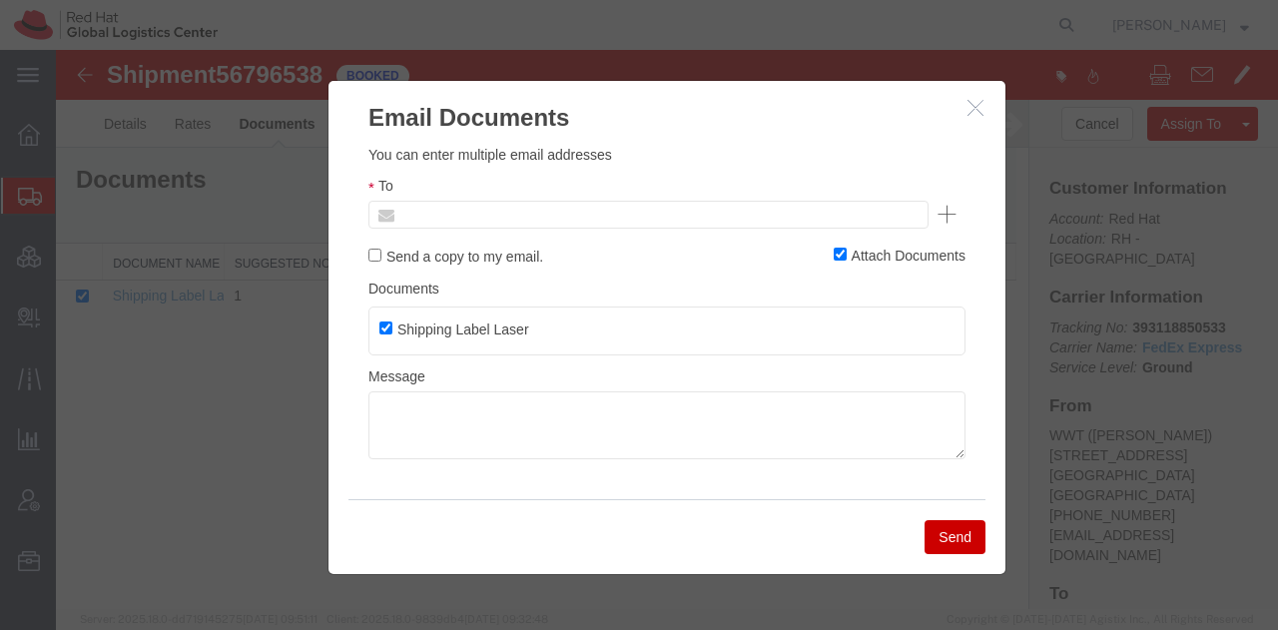
click at [581, 221] on input "text" at bounding box center [513, 215] width 234 height 26
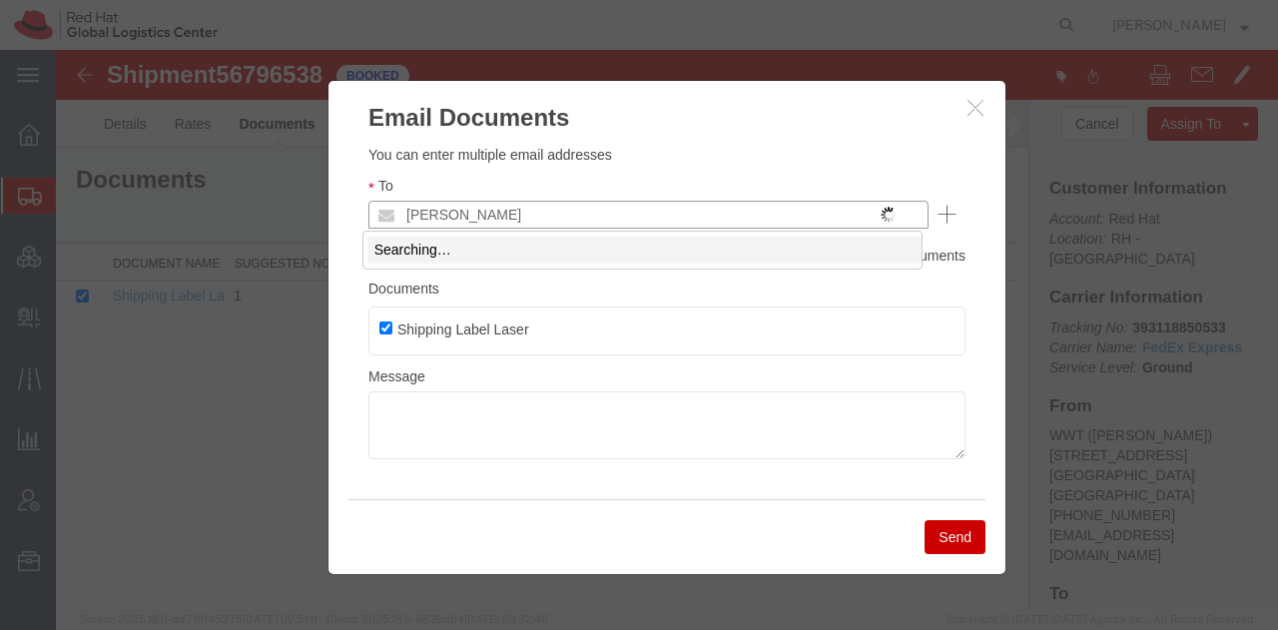
type input "susanp"
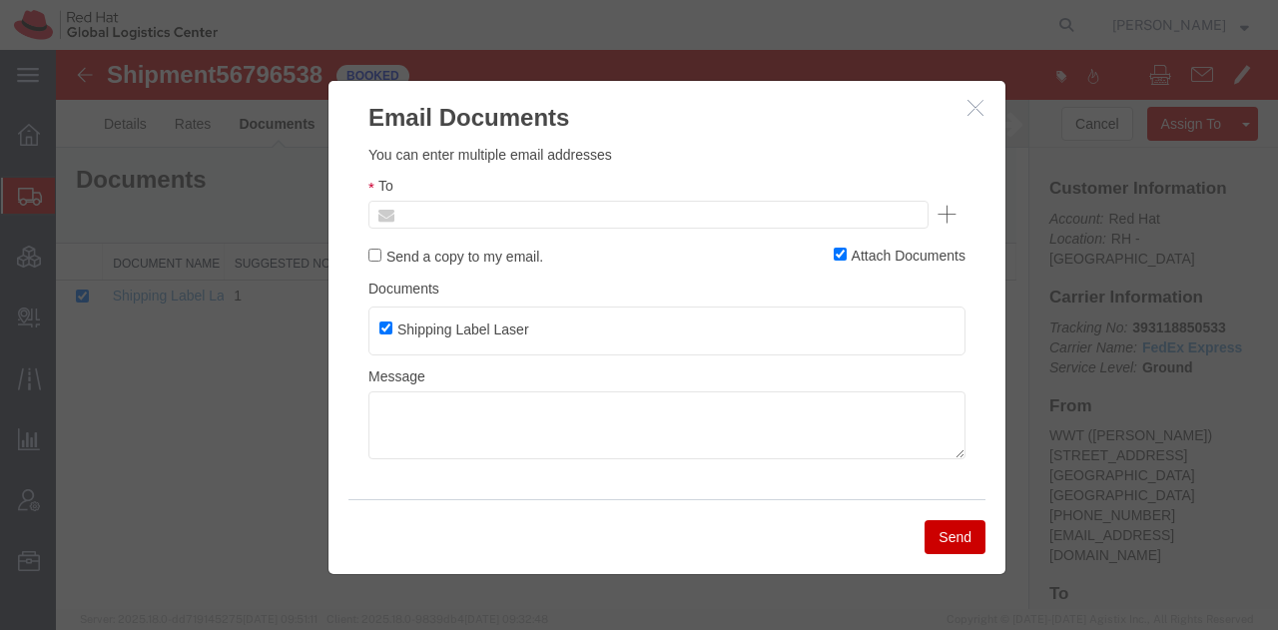
type input "W"
type input "Enter Email Address"
click at [971, 104] on icon "button" at bounding box center [976, 107] width 16 height 17
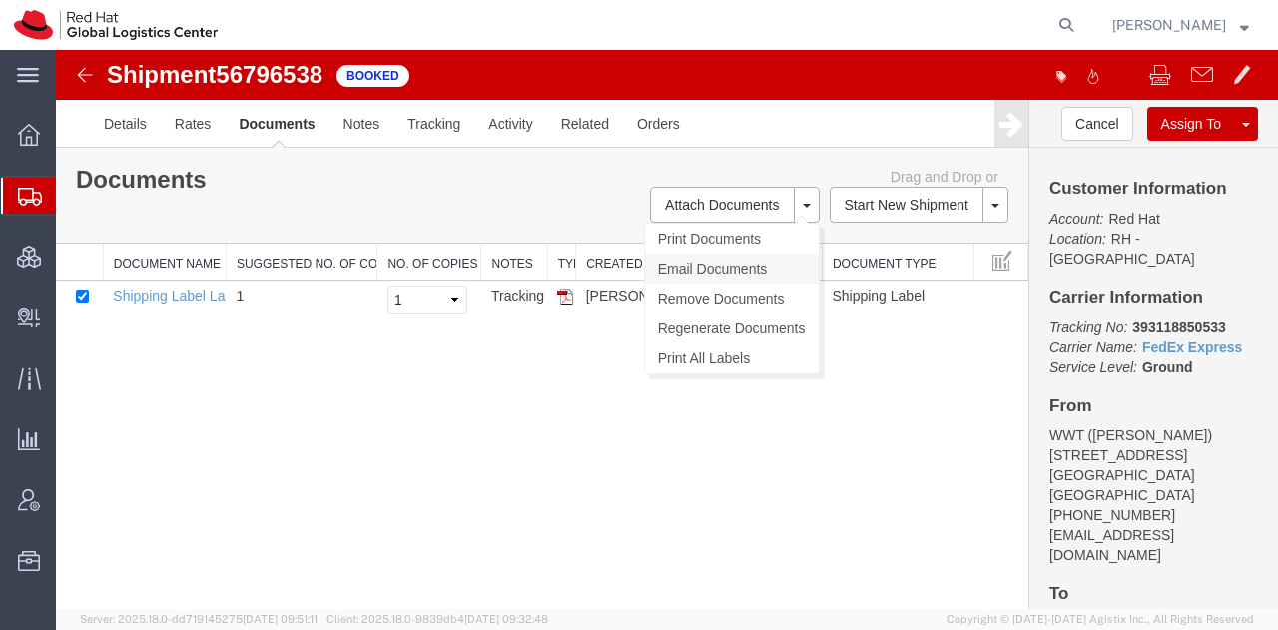
click at [714, 271] on link "Email Documents" at bounding box center [732, 269] width 174 height 30
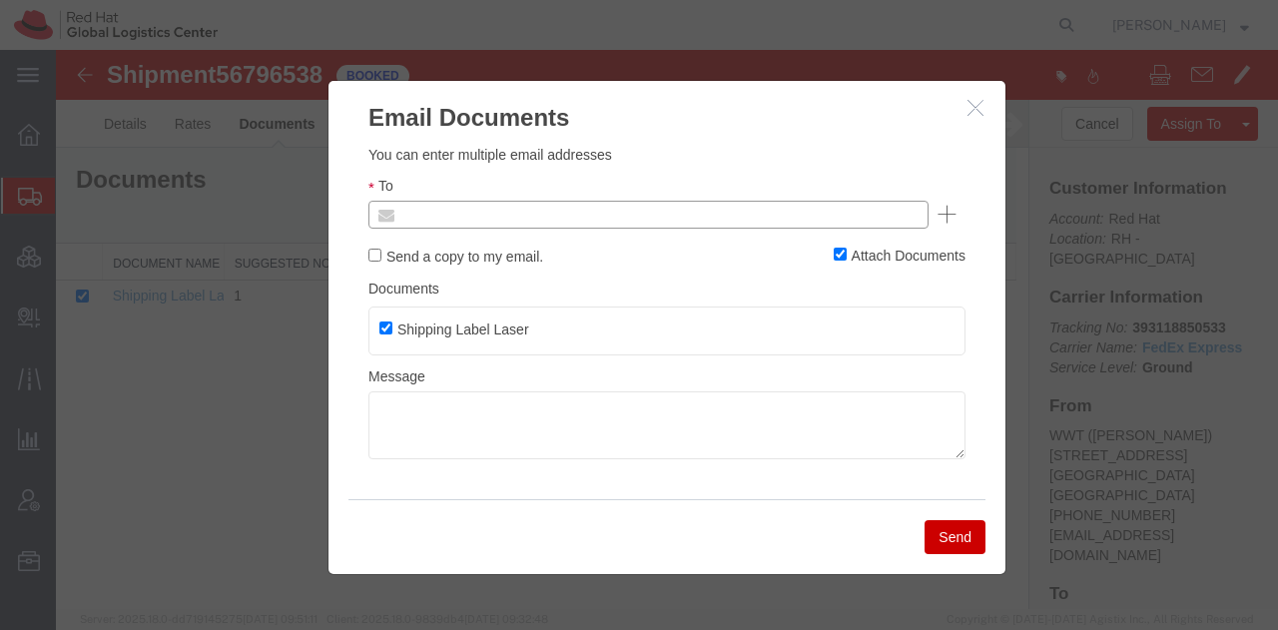
click at [553, 217] on input "text" at bounding box center [513, 215] width 234 height 26
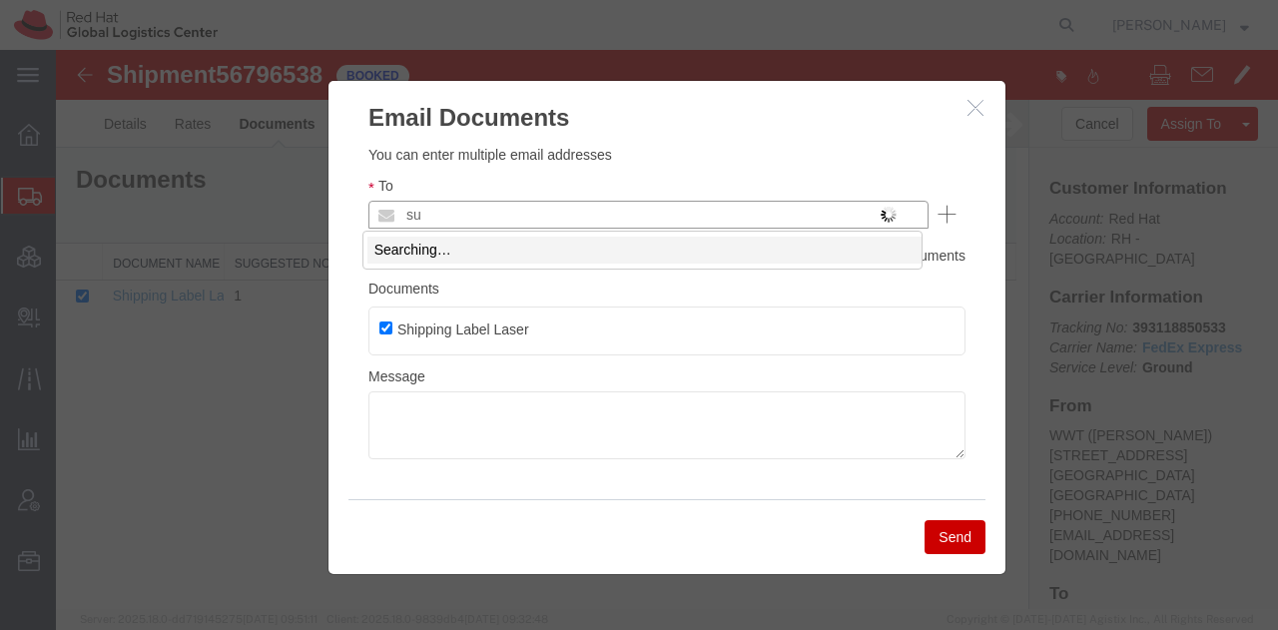
type input "s"
type input "sboltz"
type input "[EMAIL_ADDRESS][DOMAIN_NAME]"
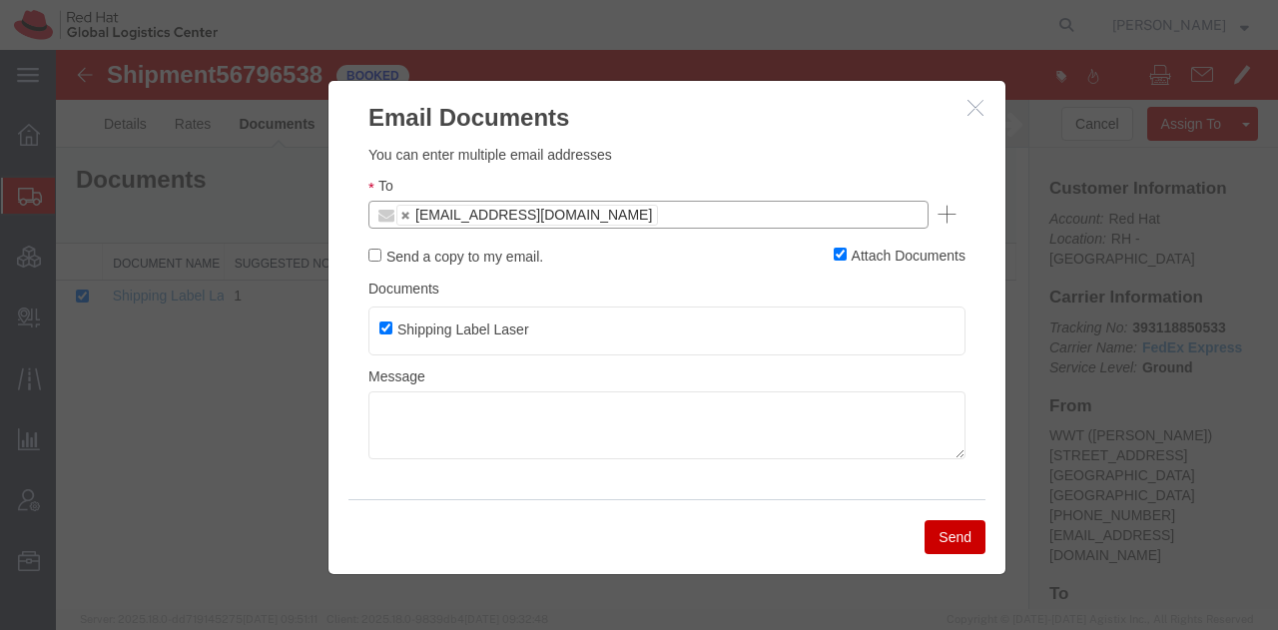
paste input "[EMAIL_ADDRESS][DOMAIN_NAME]"
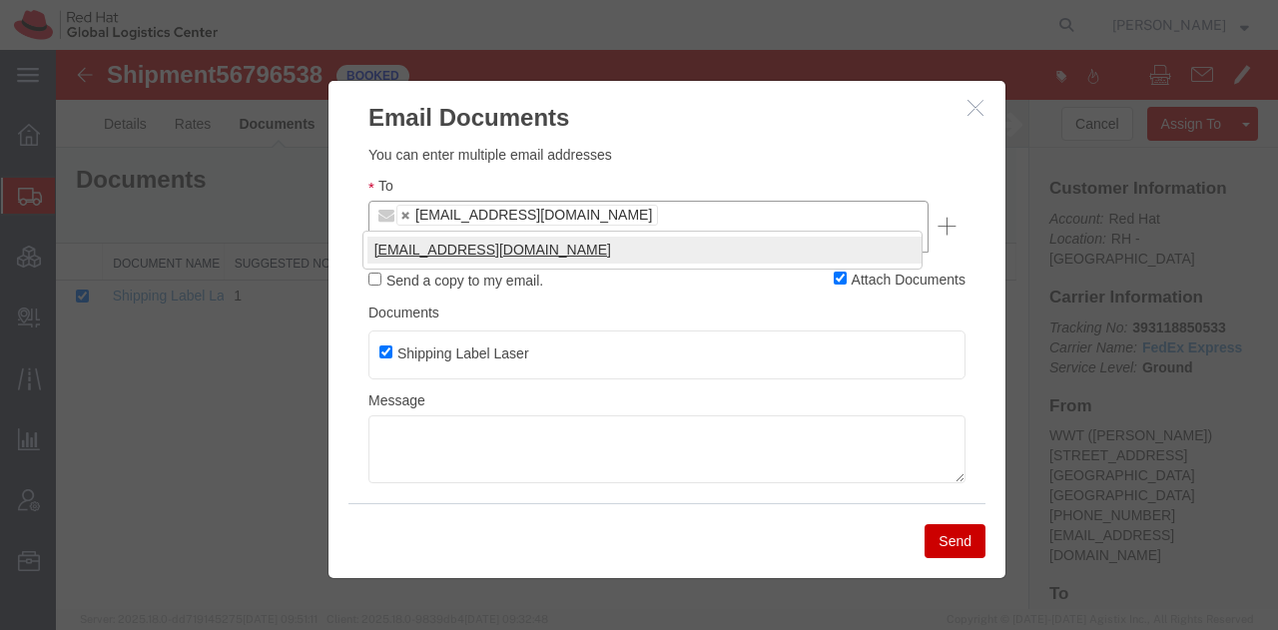
type input "[EMAIL_ADDRESS][DOMAIN_NAME]"
type input "[EMAIL_ADDRESS][DOMAIN_NAME],[EMAIL_ADDRESS][DOMAIN_NAME]"
type input "knewcros"
type input "[EMAIL_ADDRESS][DOMAIN_NAME],[EMAIL_ADDRESS][DOMAIN_NAME],[EMAIL_ADDRESS][DOMAI…"
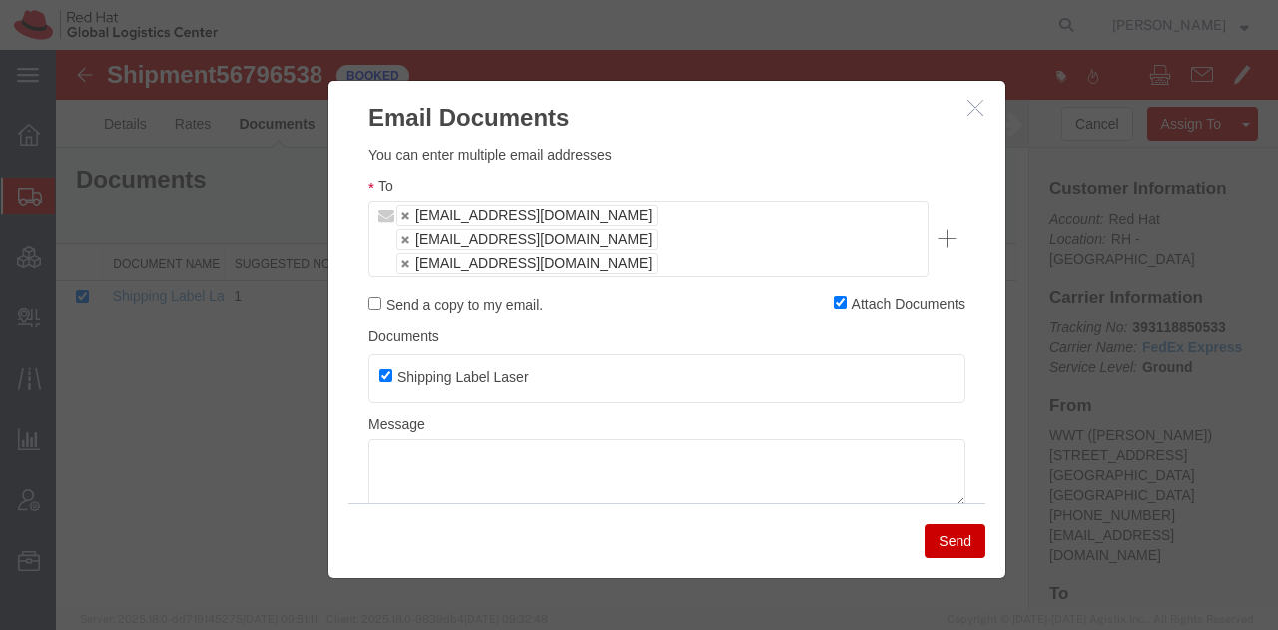
click at [965, 538] on button "Send" at bounding box center [955, 541] width 61 height 34
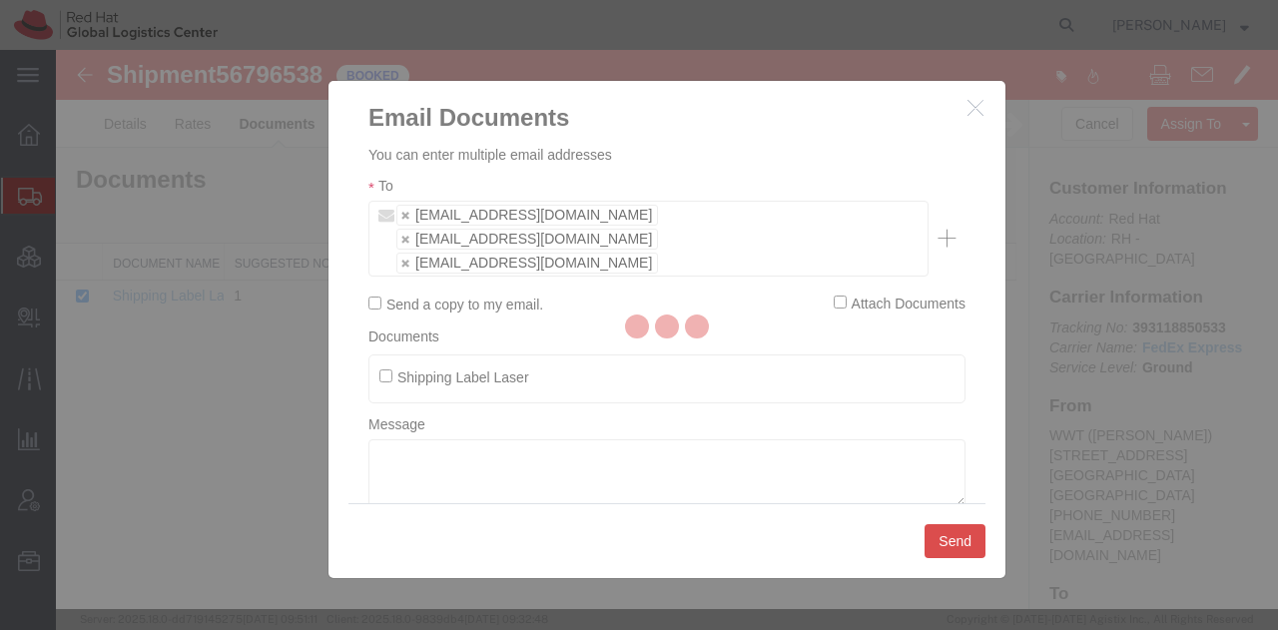
checkbox input "false"
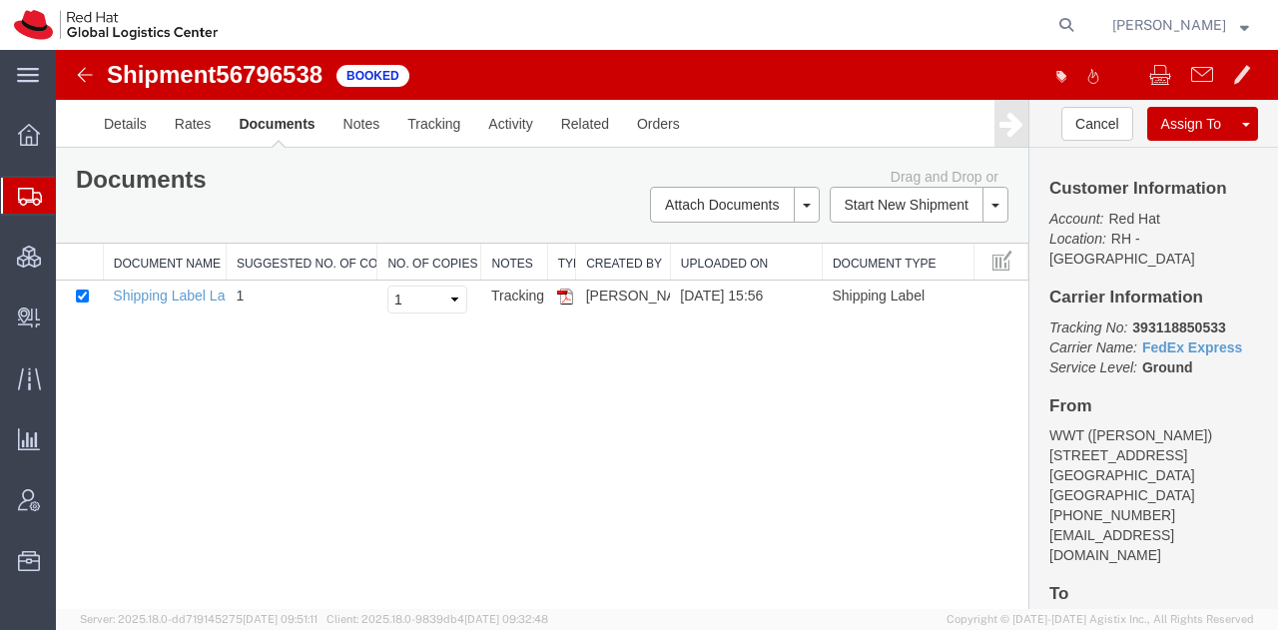
click at [0, 0] on span "Shipment Manager" at bounding box center [0, 0] width 0 height 0
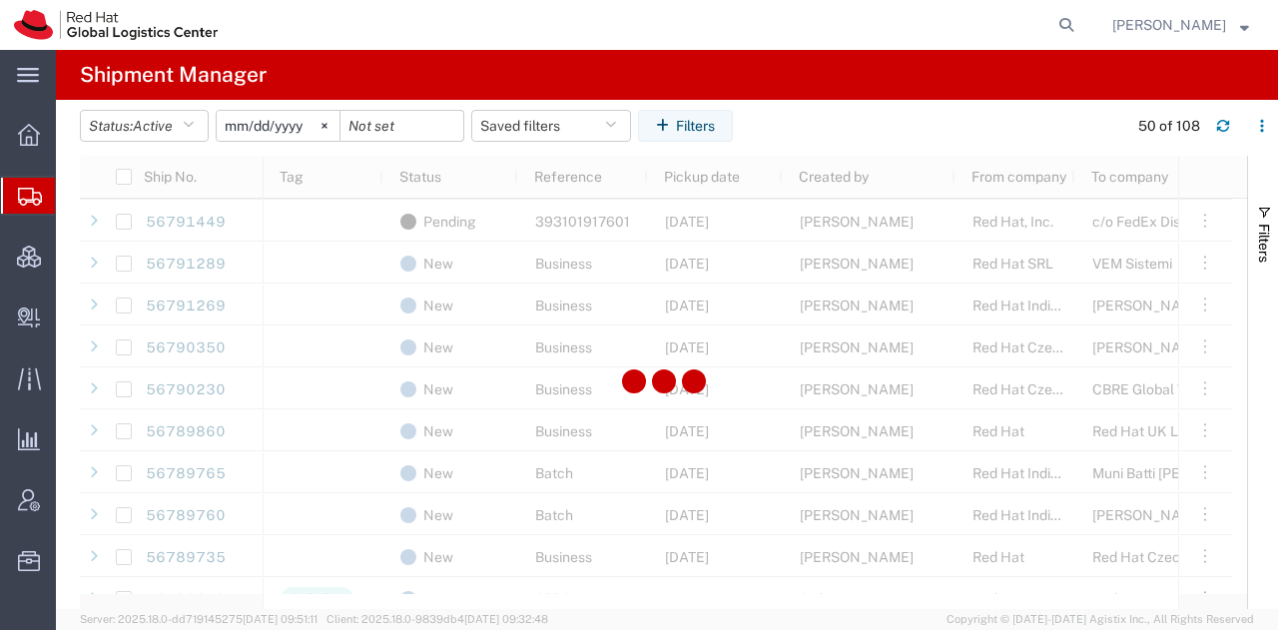
scroll to position [1369, 0]
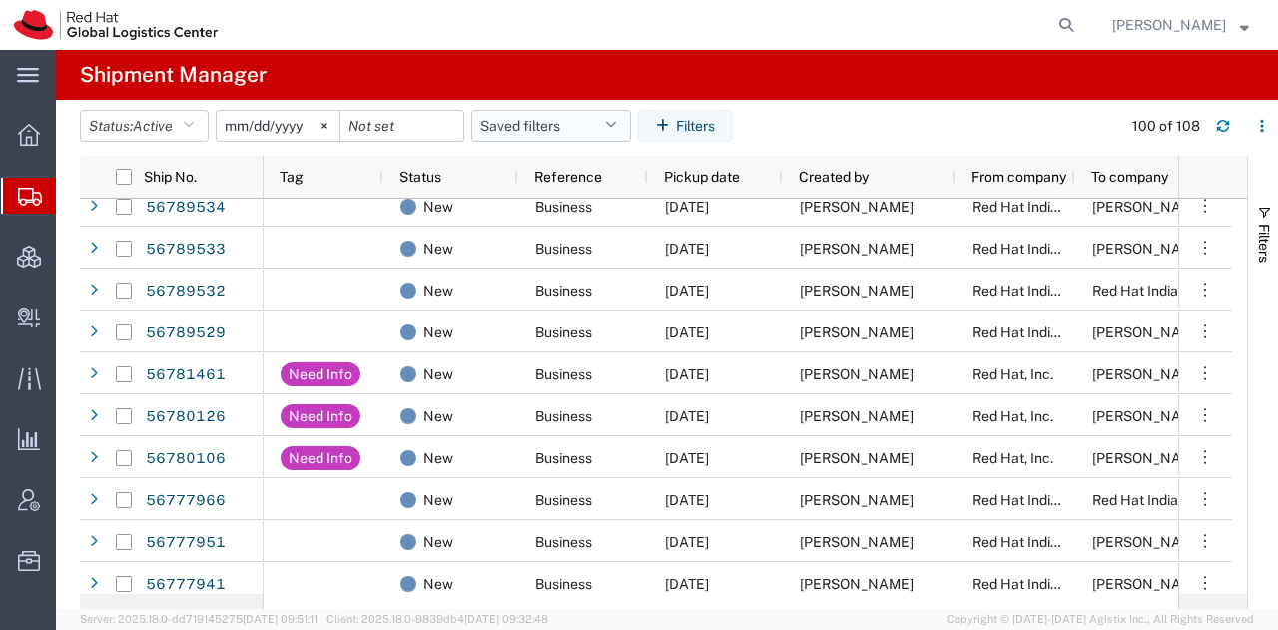
click at [593, 121] on button "Saved filters" at bounding box center [551, 126] width 160 height 32
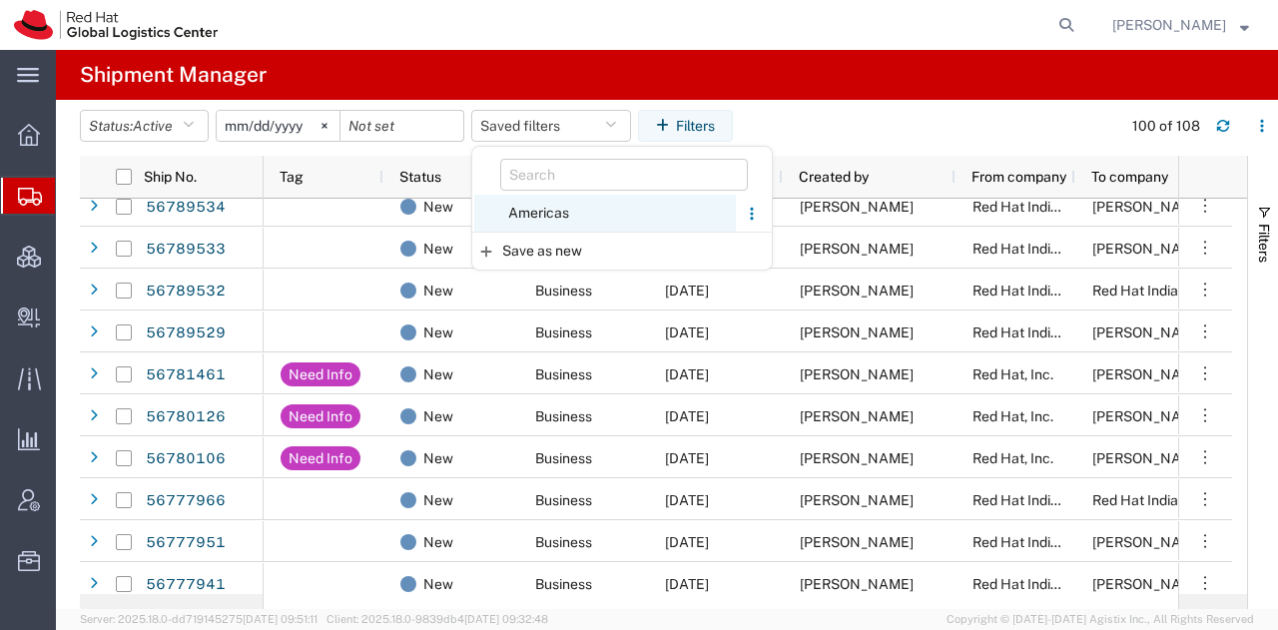
click at [530, 217] on span "Americas" at bounding box center [605, 213] width 262 height 37
type input "[DATE]"
